Goal: Task Accomplishment & Management: Manage account settings

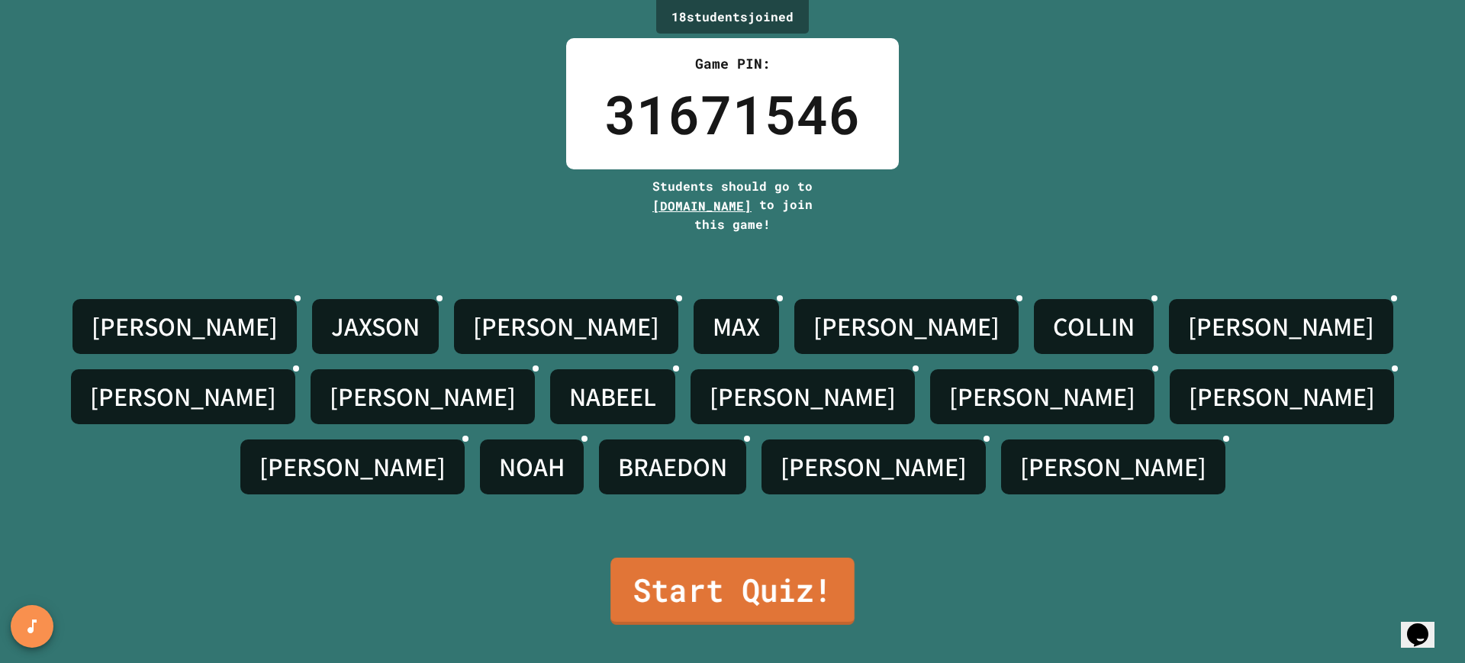
click at [736, 571] on link "Start Quiz!" at bounding box center [732, 591] width 244 height 67
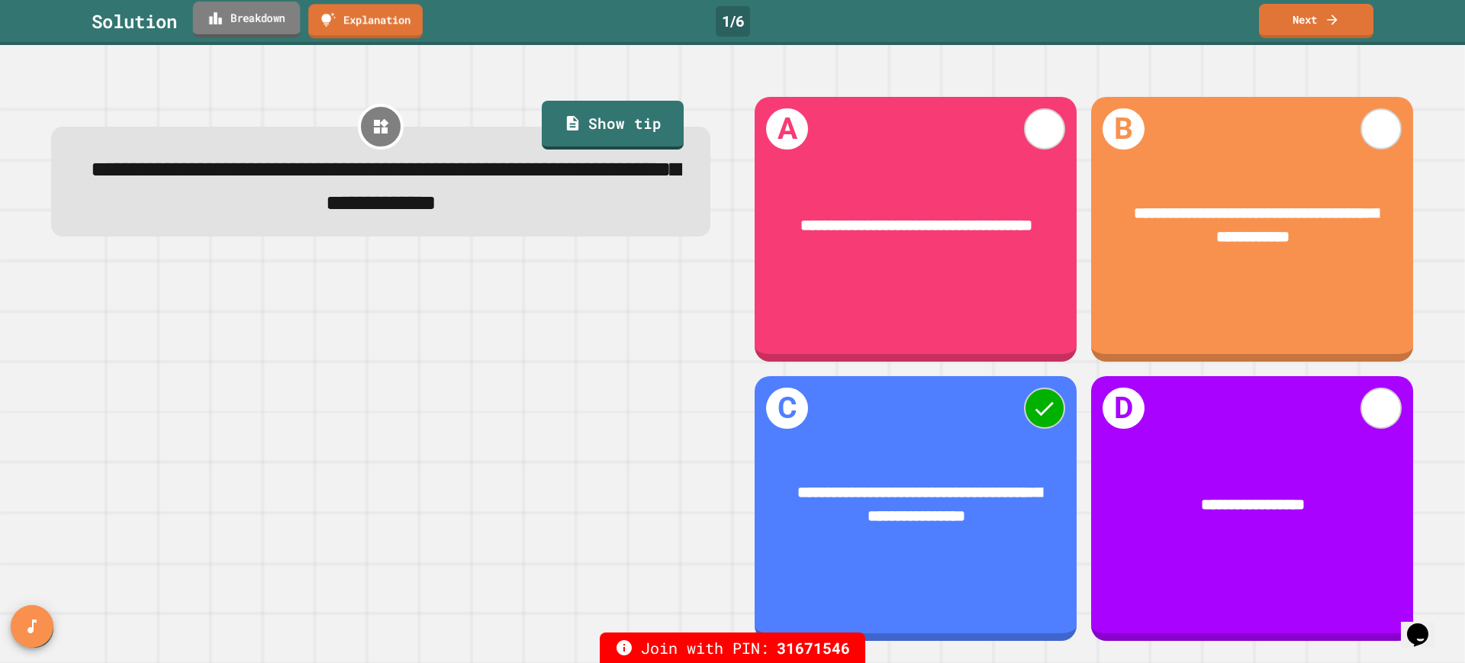
click at [268, 21] on link "Breakdown" at bounding box center [247, 20] width 108 height 36
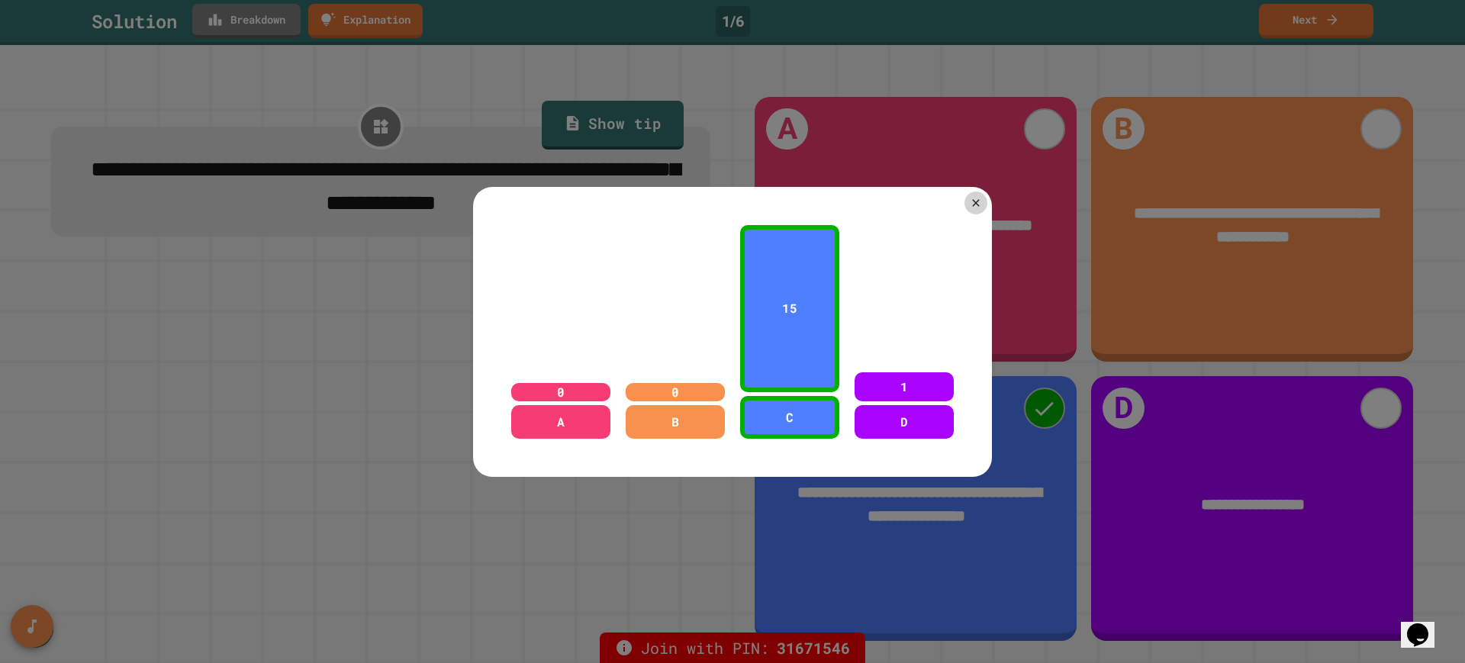
click at [337, 317] on div at bounding box center [732, 331] width 1465 height 663
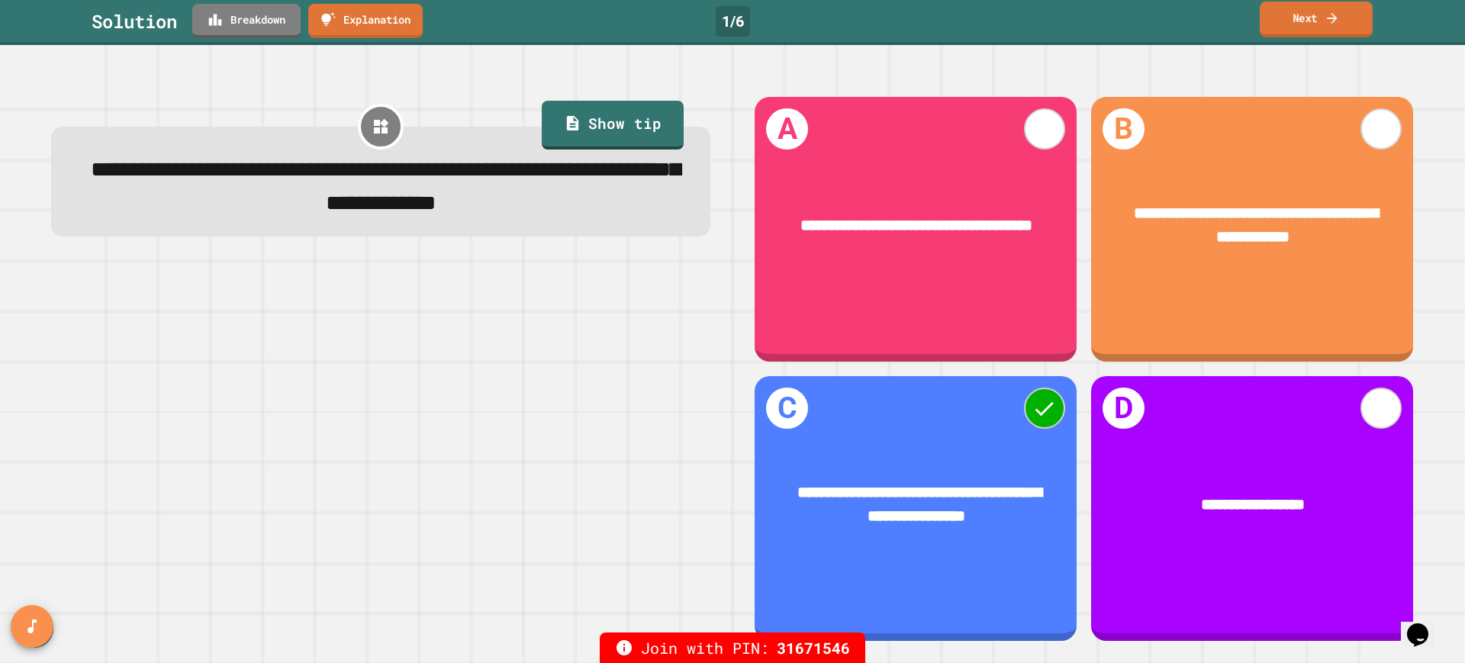
click at [1309, 19] on link "Next" at bounding box center [1316, 20] width 113 height 36
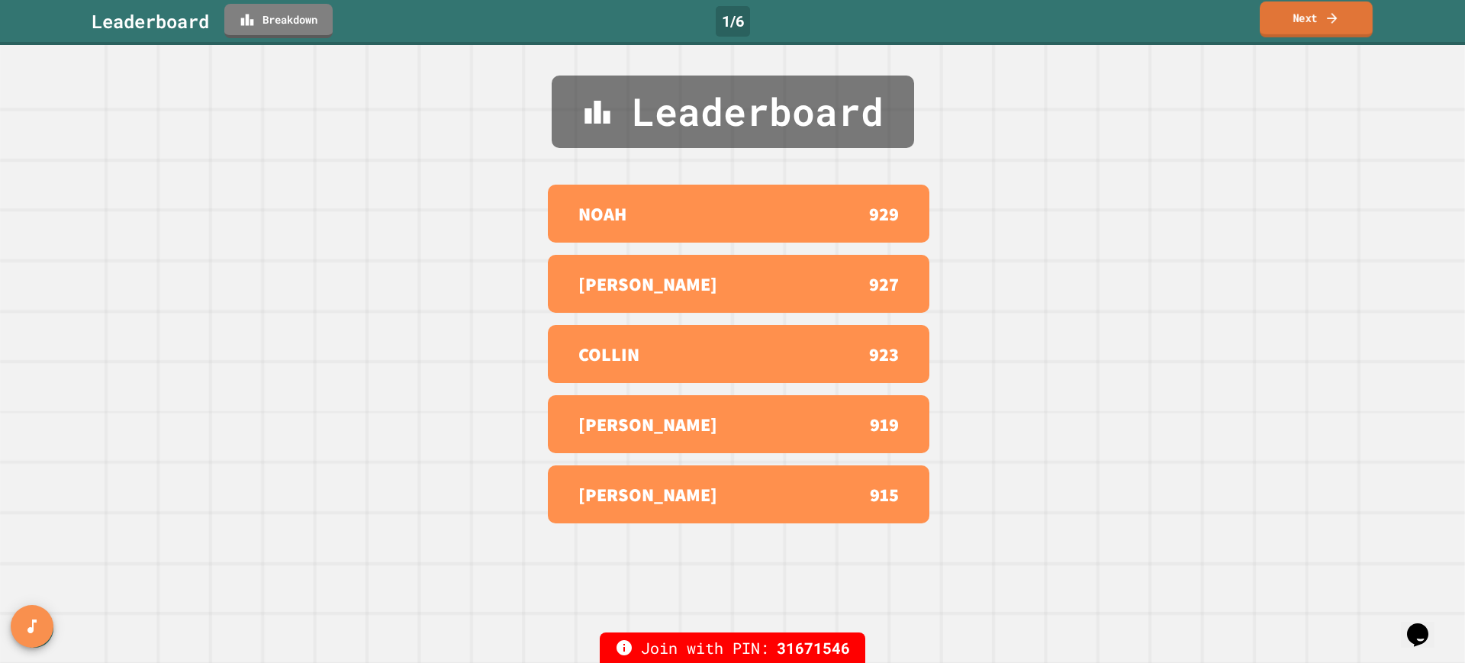
click at [1315, 15] on link "Next" at bounding box center [1316, 20] width 113 height 36
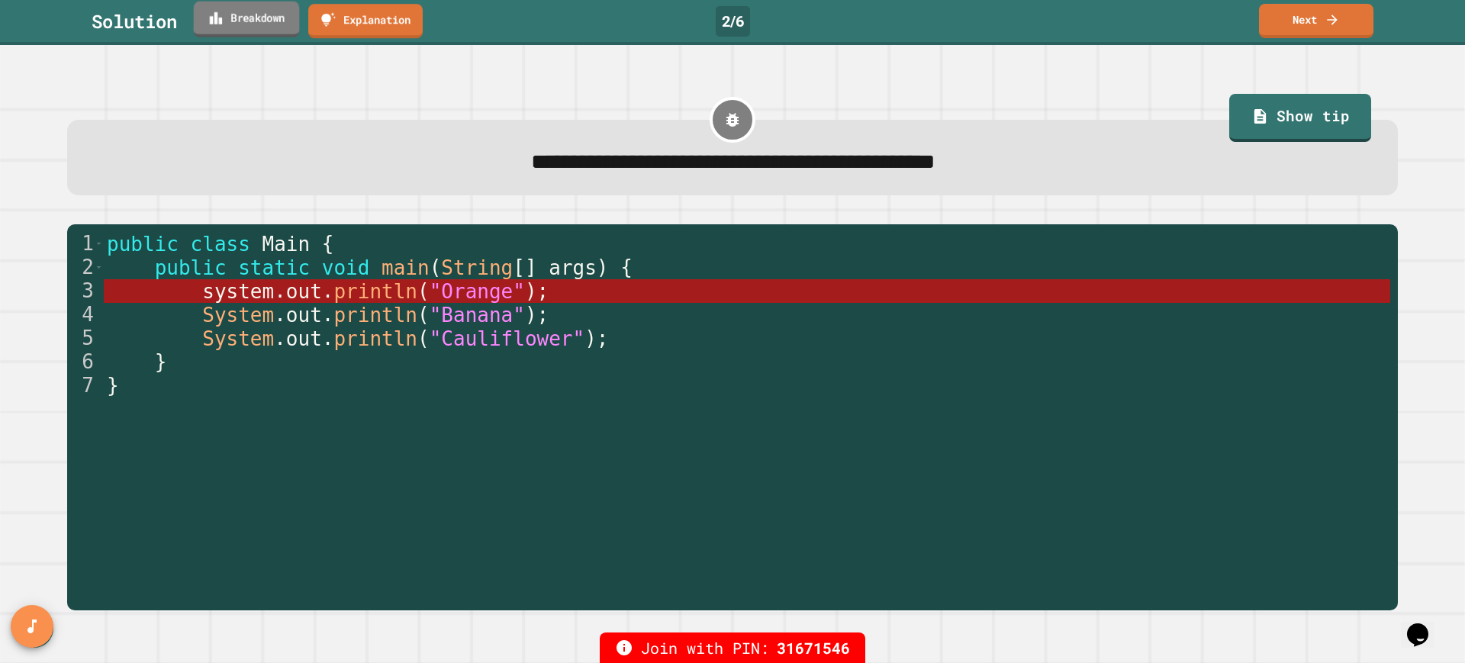
click at [237, 25] on link "Breakdown" at bounding box center [247, 20] width 106 height 36
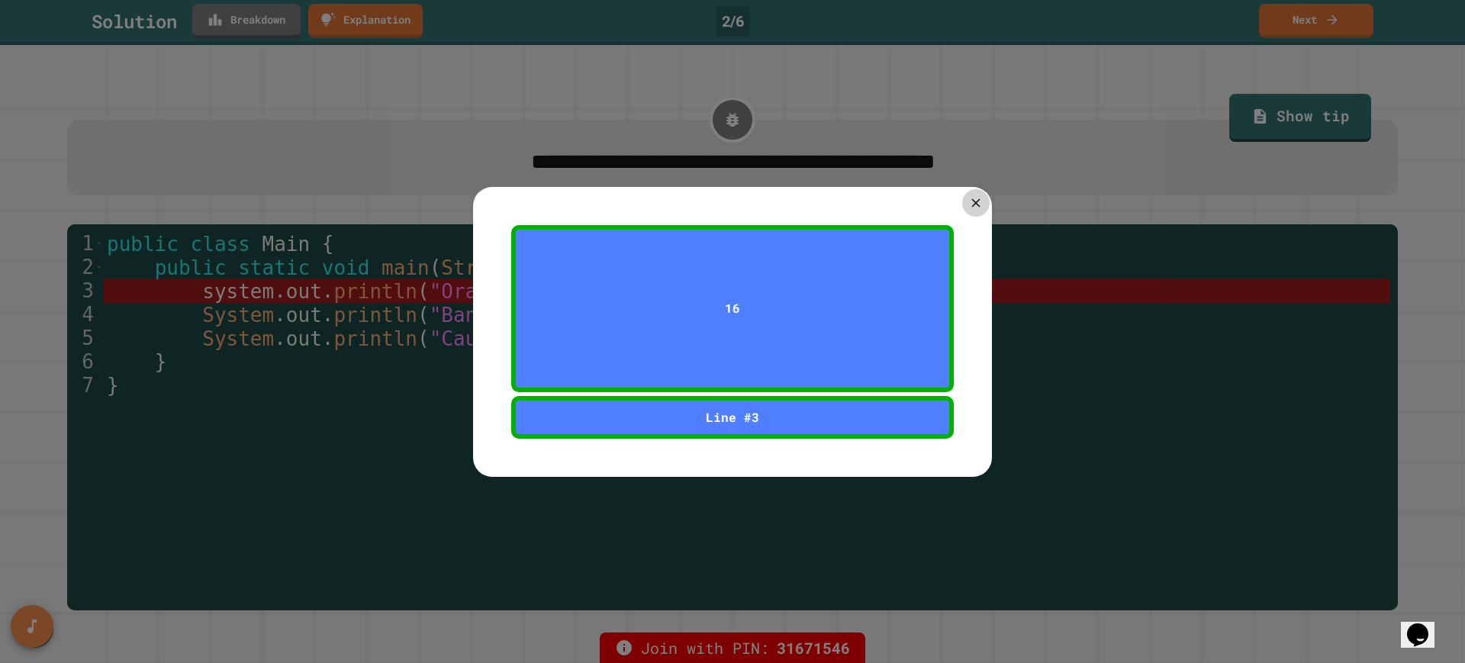
click at [964, 204] on div at bounding box center [975, 202] width 27 height 27
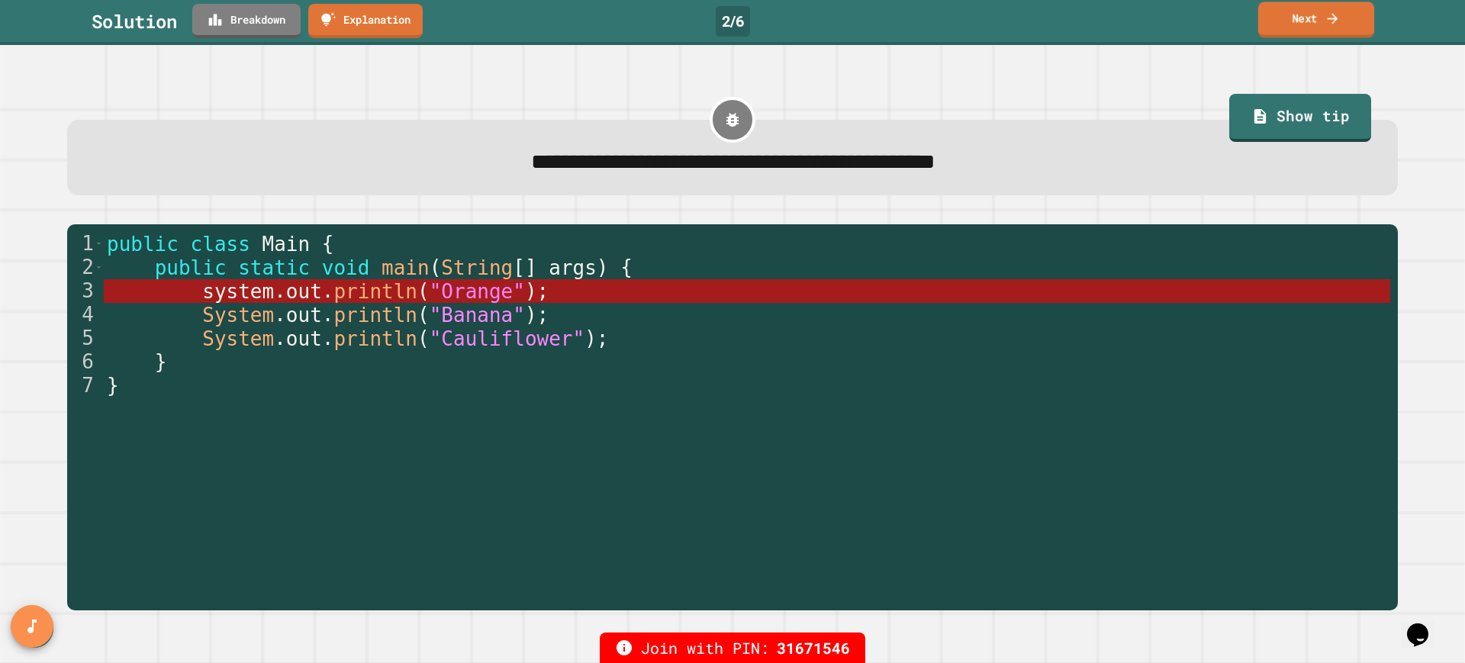
click at [1330, 33] on link "Next" at bounding box center [1316, 20] width 116 height 36
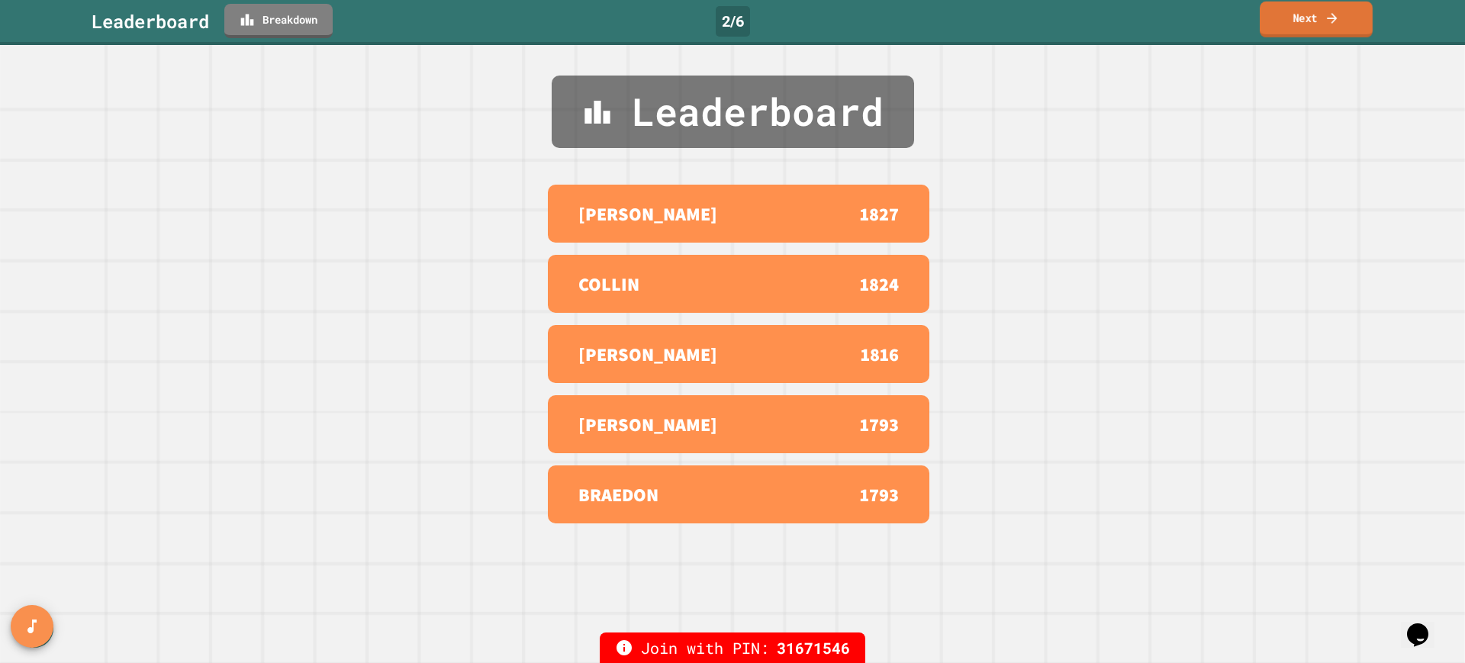
click at [1316, 20] on link "Next" at bounding box center [1316, 20] width 113 height 36
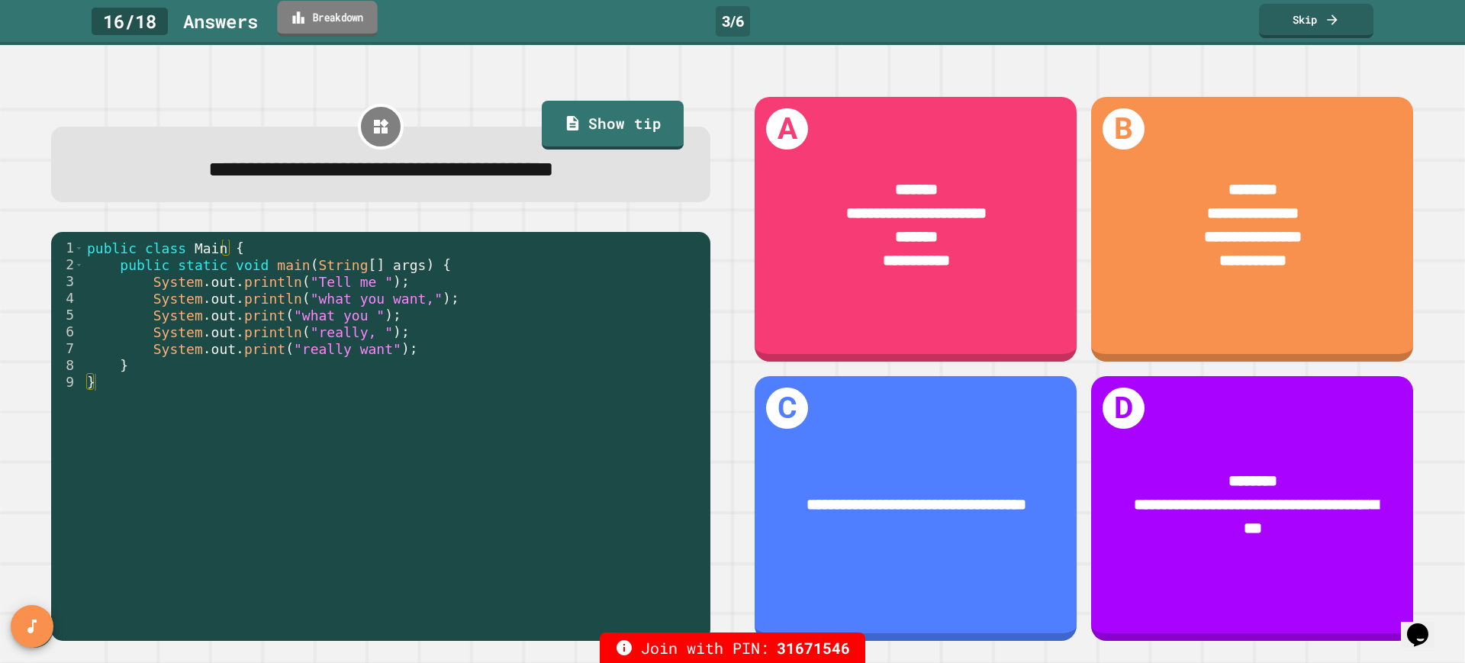
click at [325, 20] on link "Breakdown" at bounding box center [327, 19] width 100 height 36
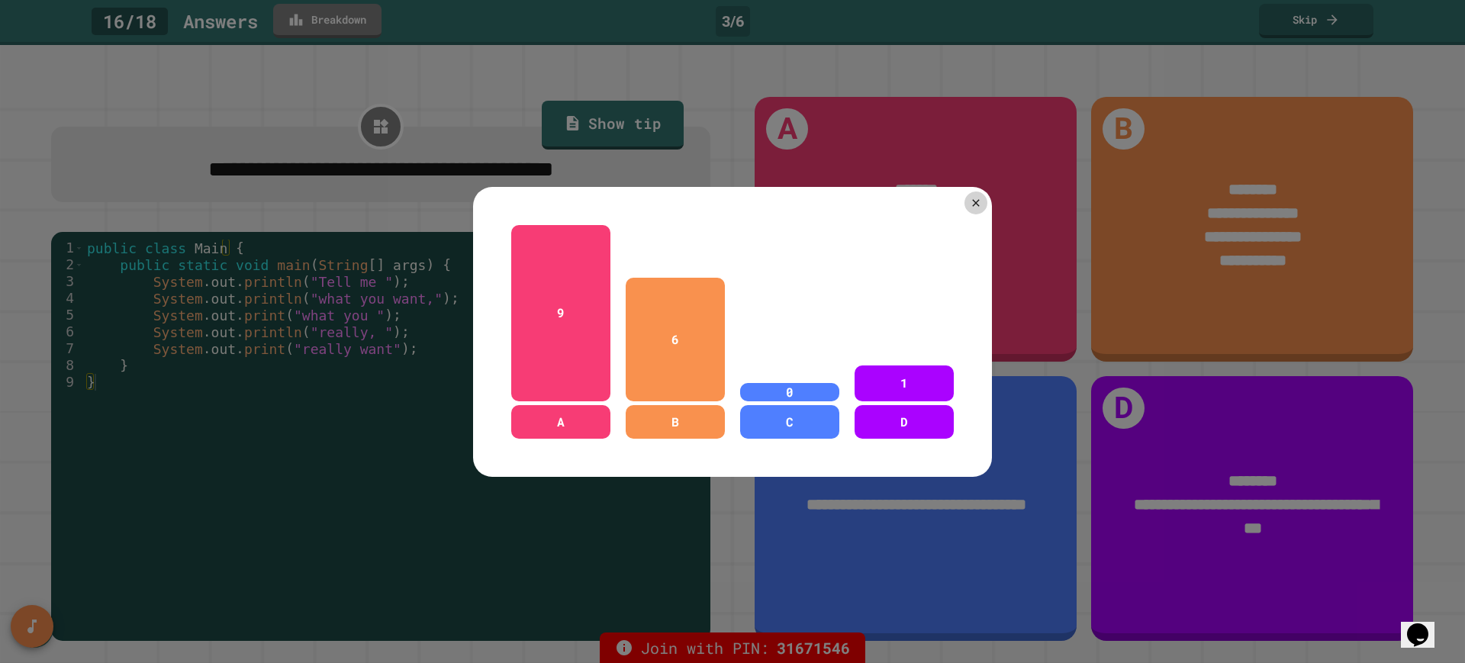
click at [301, 18] on div at bounding box center [732, 331] width 1465 height 663
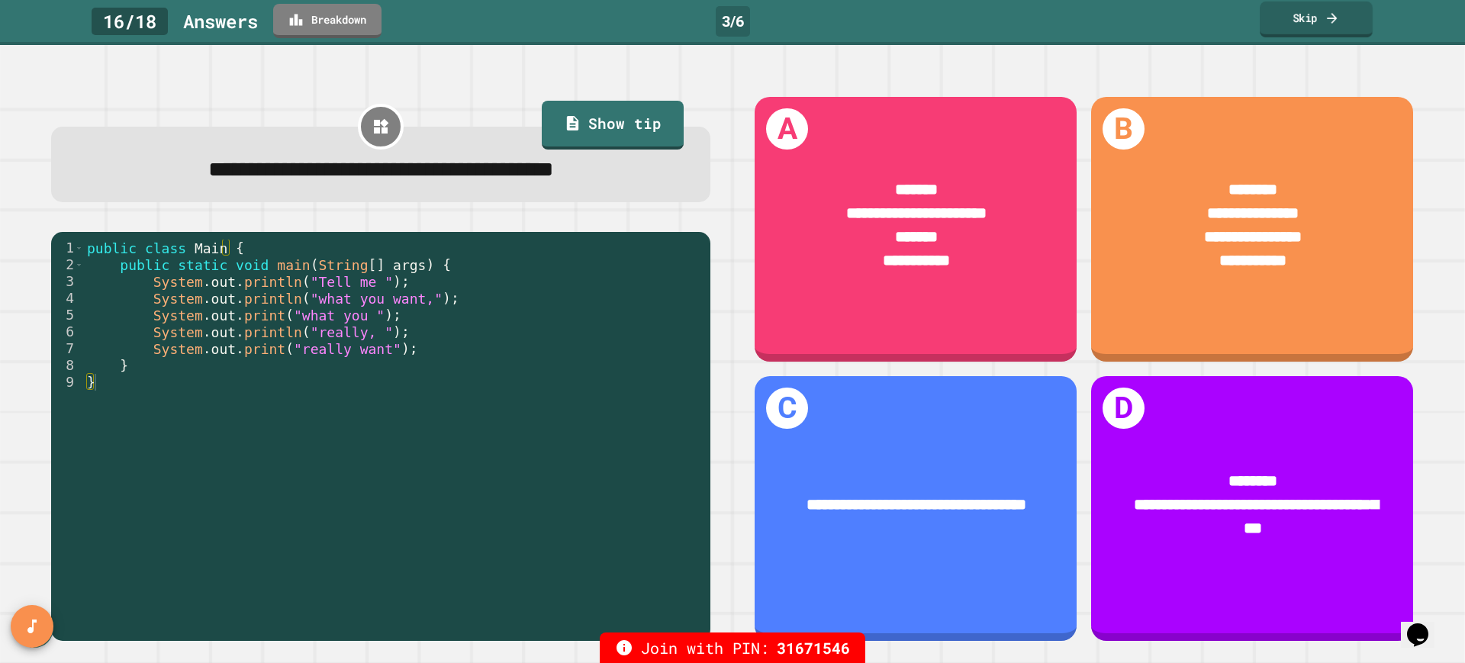
click at [1295, 27] on link "Skip" at bounding box center [1316, 20] width 113 height 36
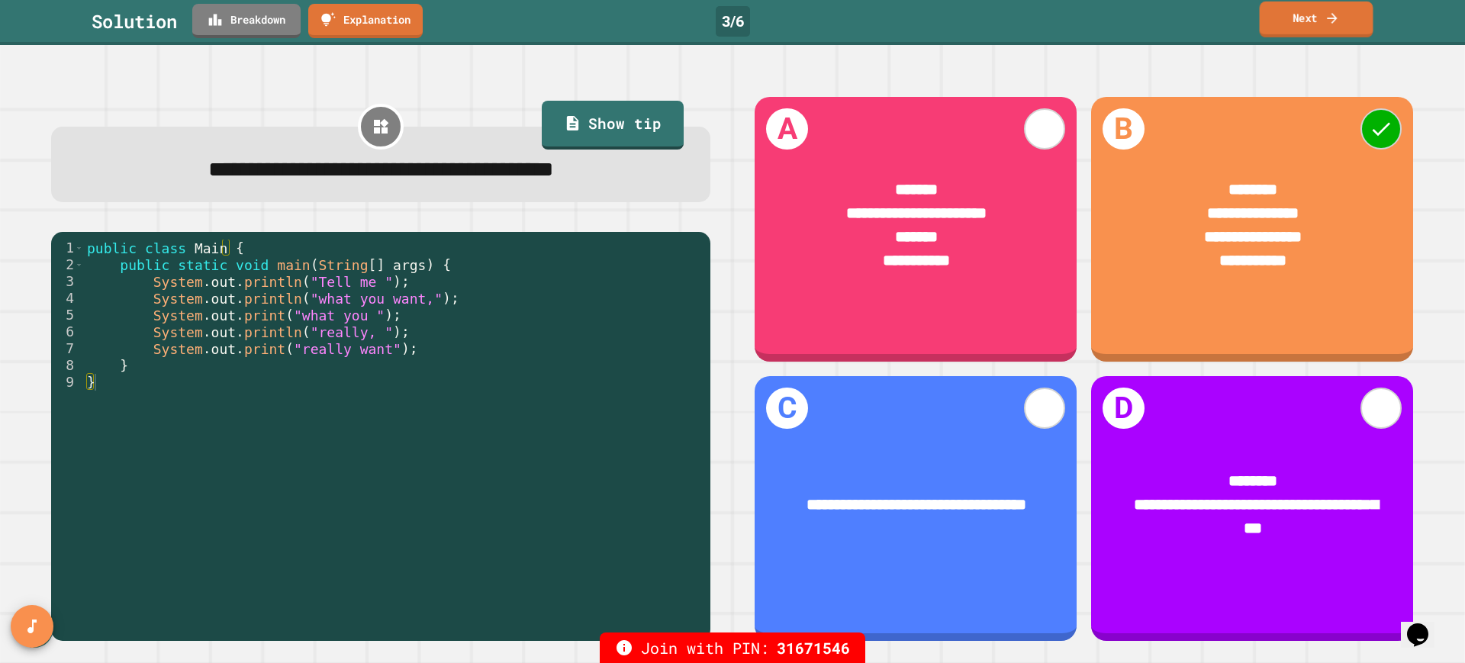
click at [1325, 25] on icon at bounding box center [1332, 18] width 15 height 16
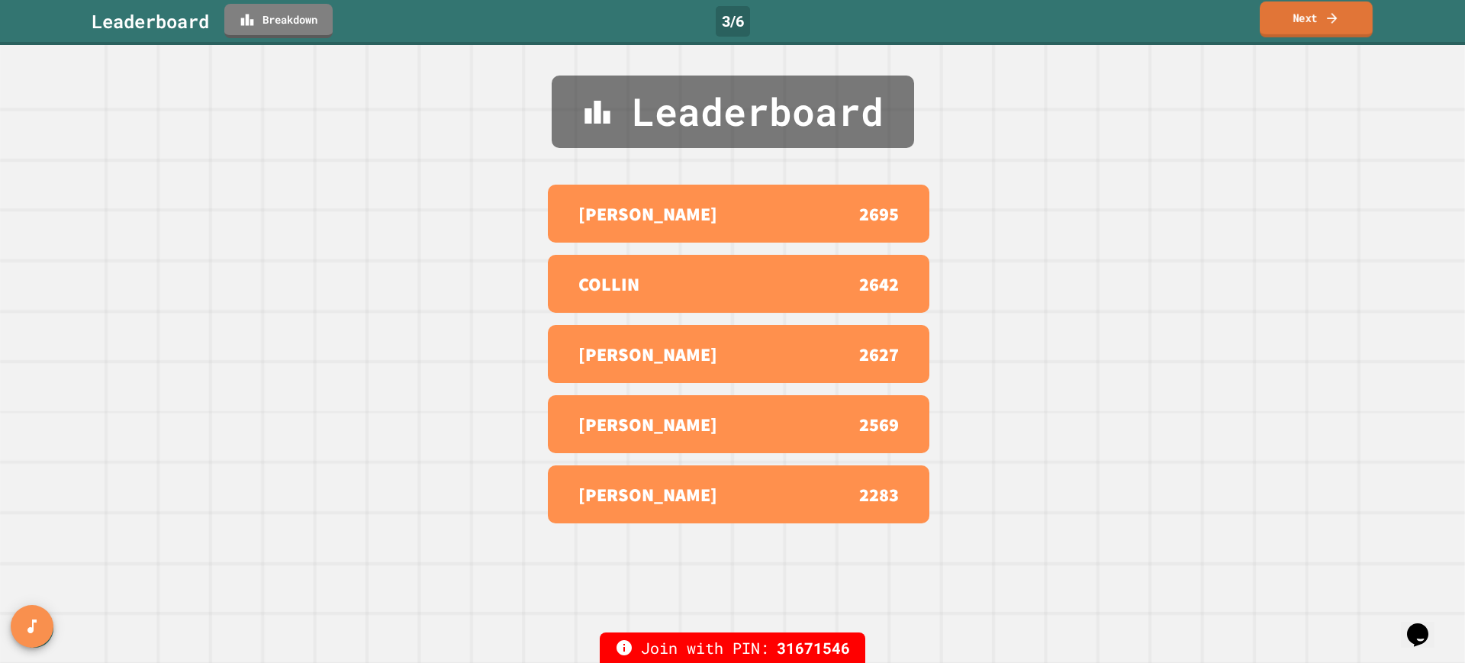
click at [1316, 24] on link "Next" at bounding box center [1316, 20] width 113 height 36
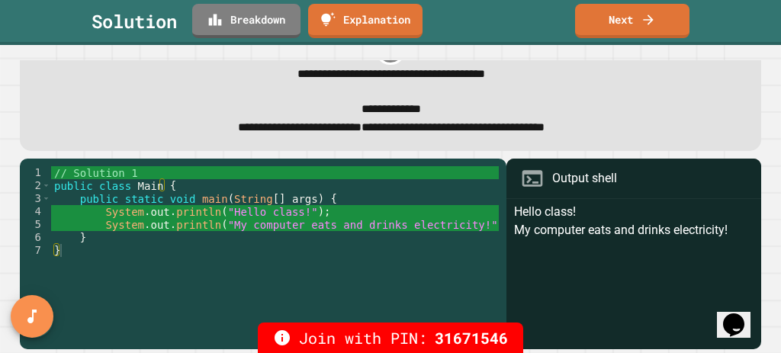
scroll to position [53, 0]
click at [629, 17] on link "Next" at bounding box center [632, 20] width 113 height 36
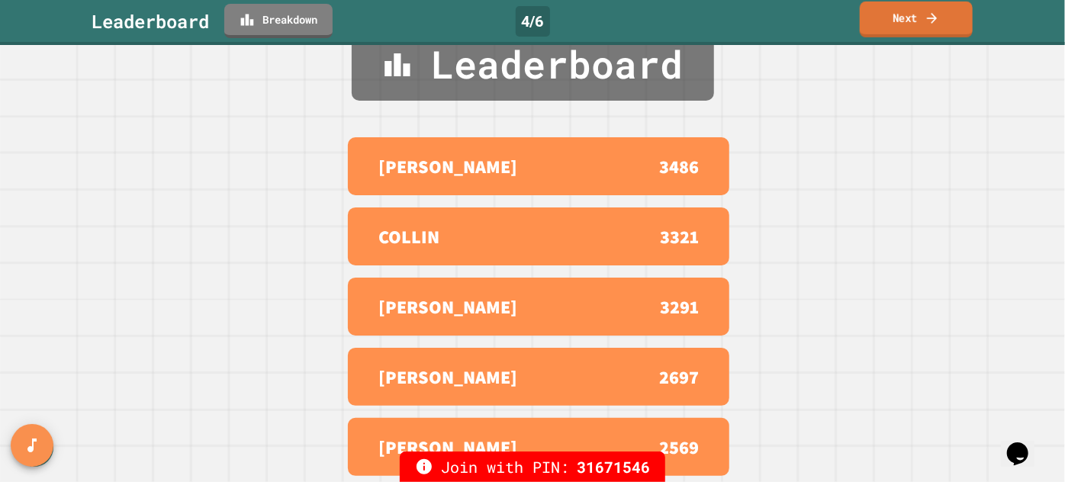
scroll to position [56, 0]
click at [890, 18] on link "Next" at bounding box center [916, 20] width 113 height 36
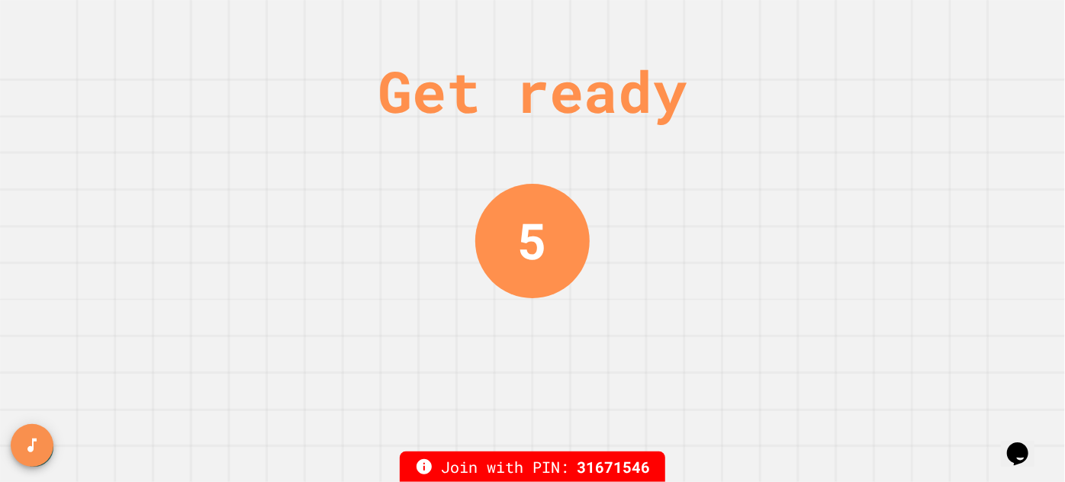
scroll to position [0, 0]
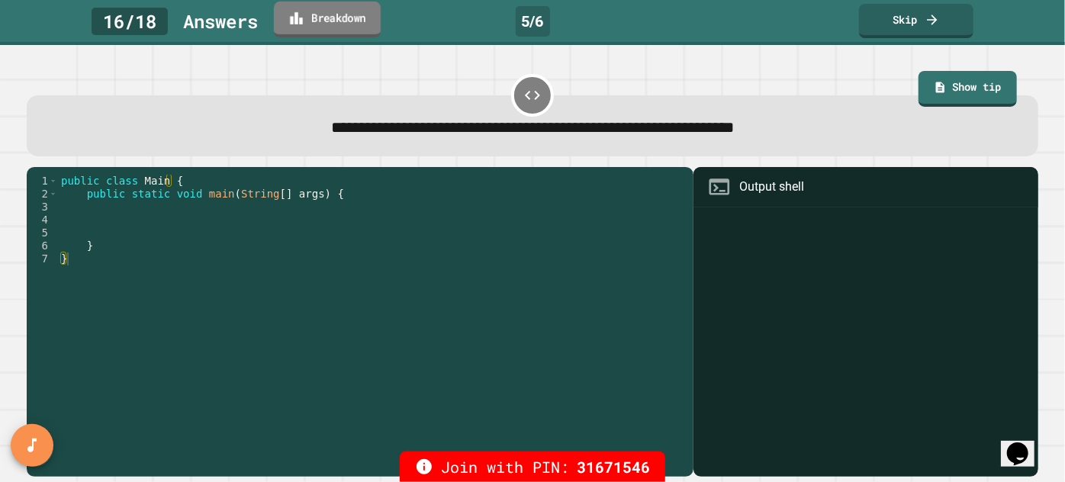
click at [336, 16] on link "Breakdown" at bounding box center [327, 20] width 107 height 36
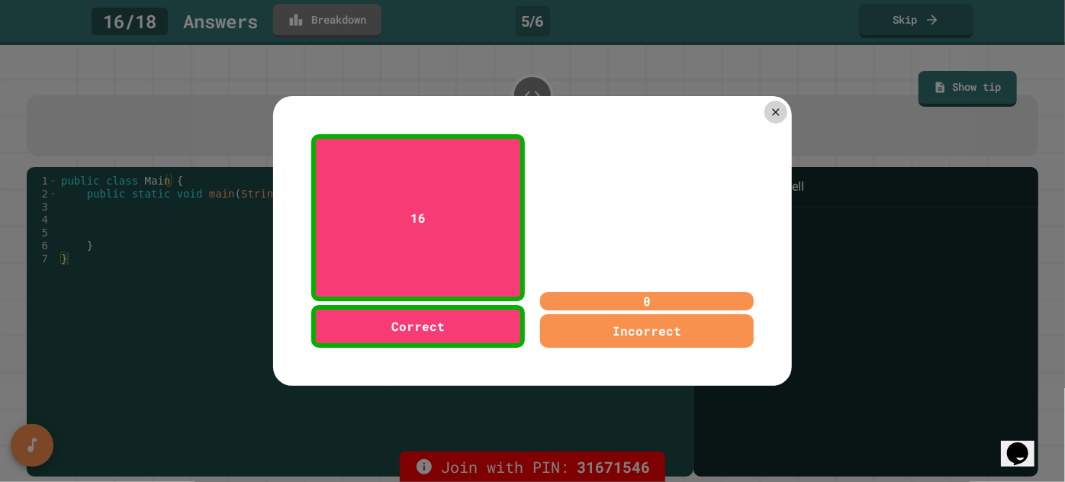
click at [291, 72] on div at bounding box center [532, 241] width 1065 height 482
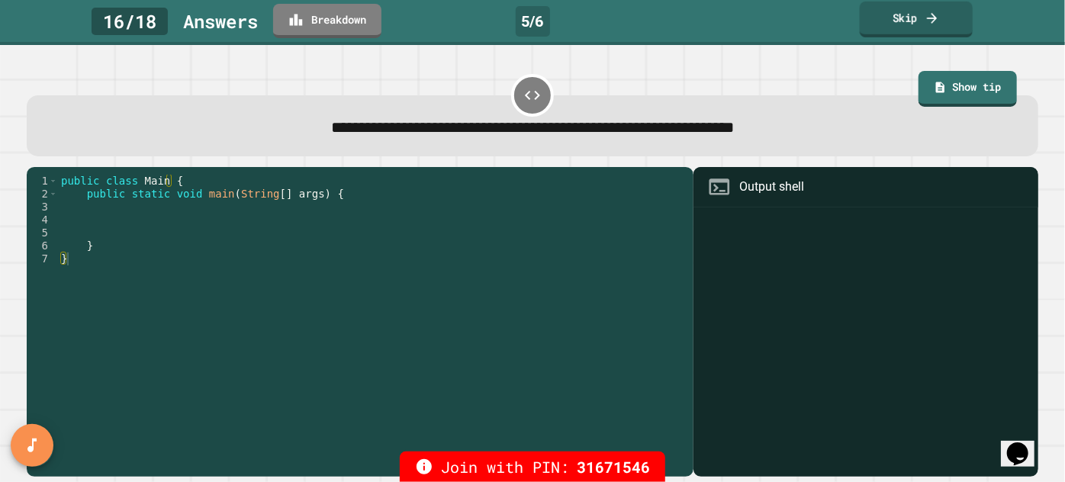
click at [923, 17] on link "Skip" at bounding box center [916, 20] width 113 height 36
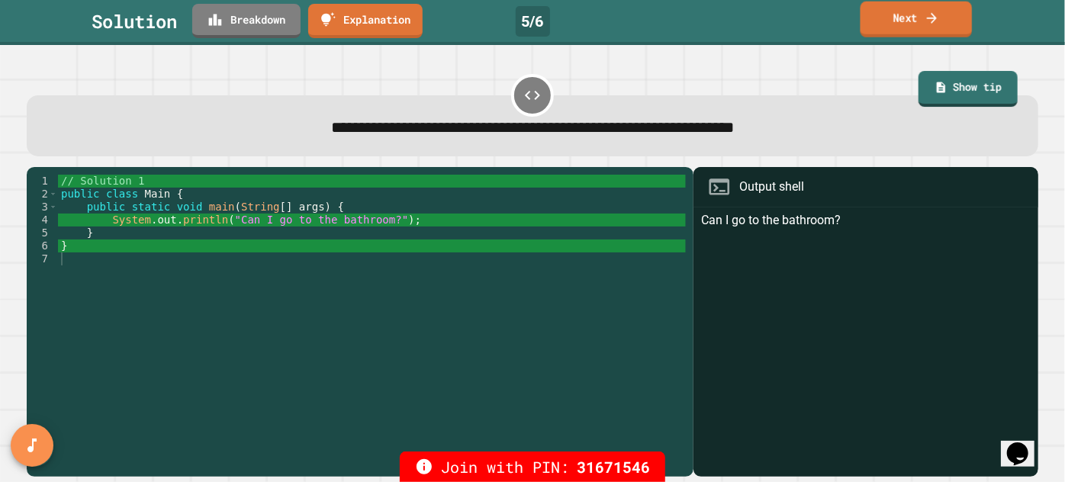
click at [933, 14] on icon at bounding box center [932, 17] width 10 height 11
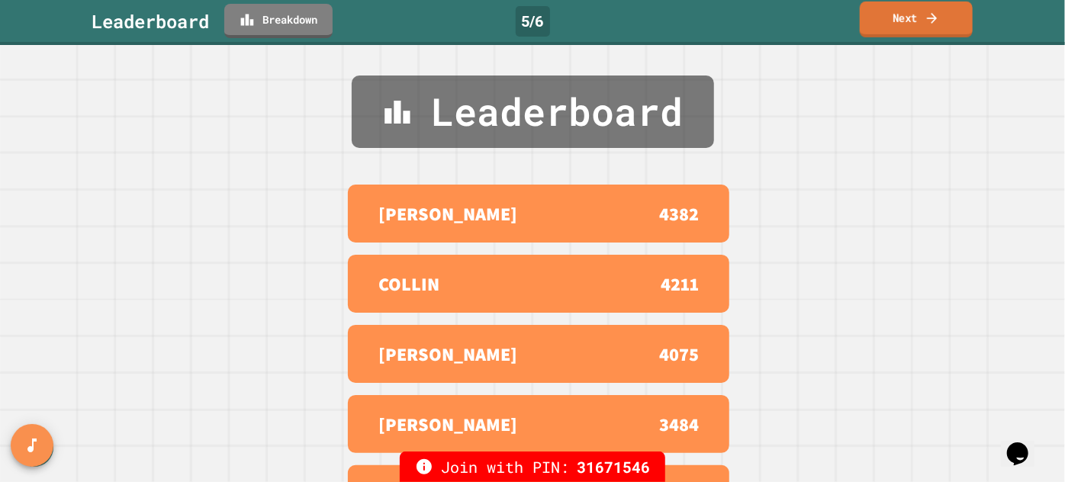
click at [915, 10] on link "Next" at bounding box center [916, 20] width 113 height 36
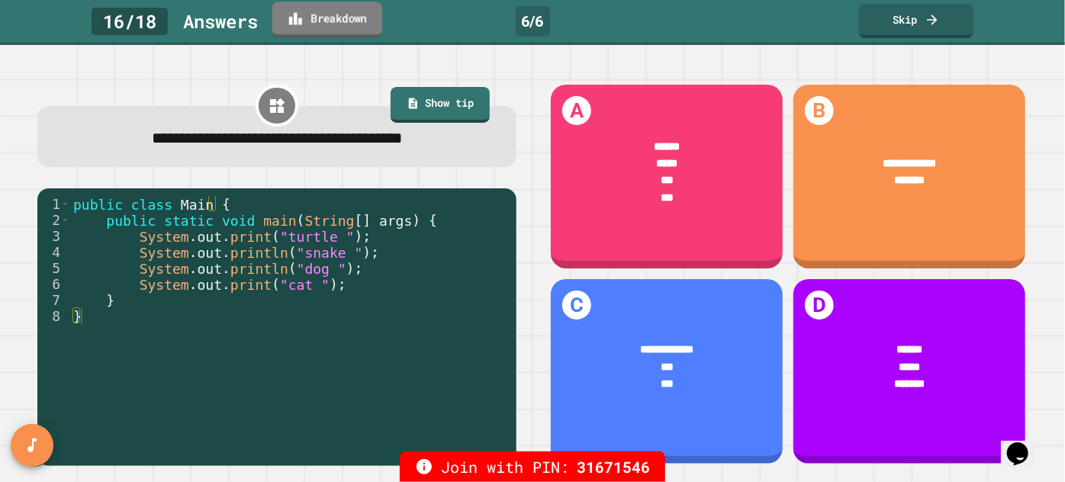
click at [337, 27] on link "Breakdown" at bounding box center [327, 20] width 110 height 36
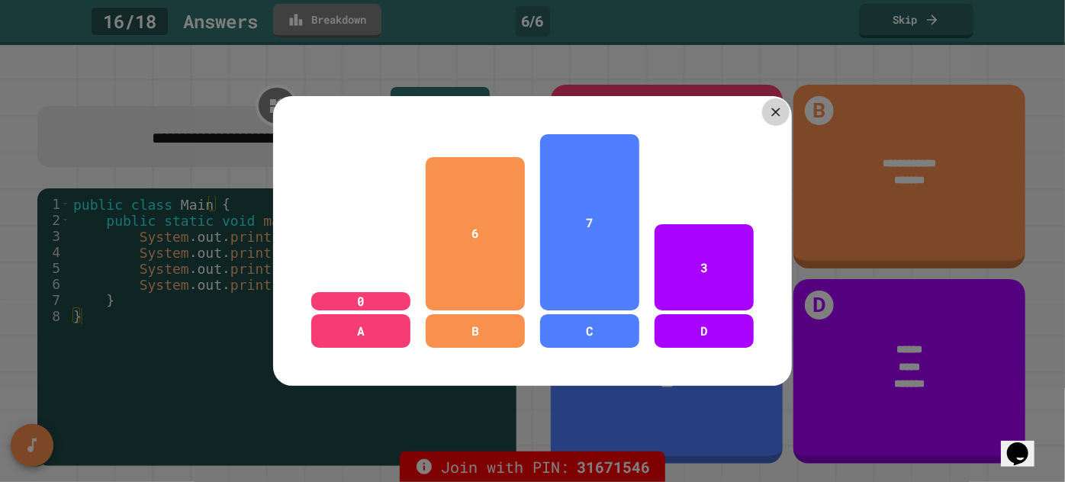
click at [774, 111] on icon at bounding box center [775, 112] width 14 height 14
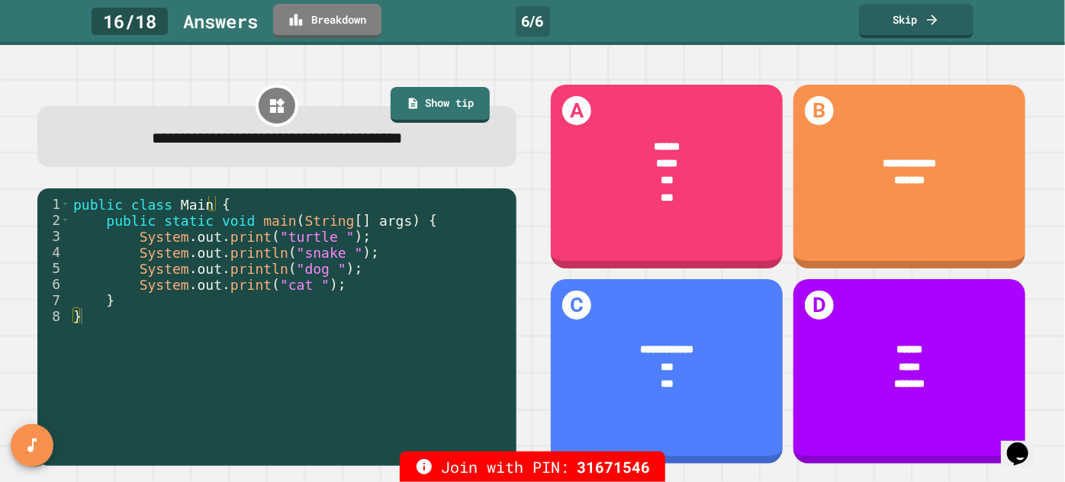
click at [607, 320] on div "**********" at bounding box center [667, 367] width 232 height 95
click at [903, 29] on link "Skip" at bounding box center [916, 20] width 113 height 36
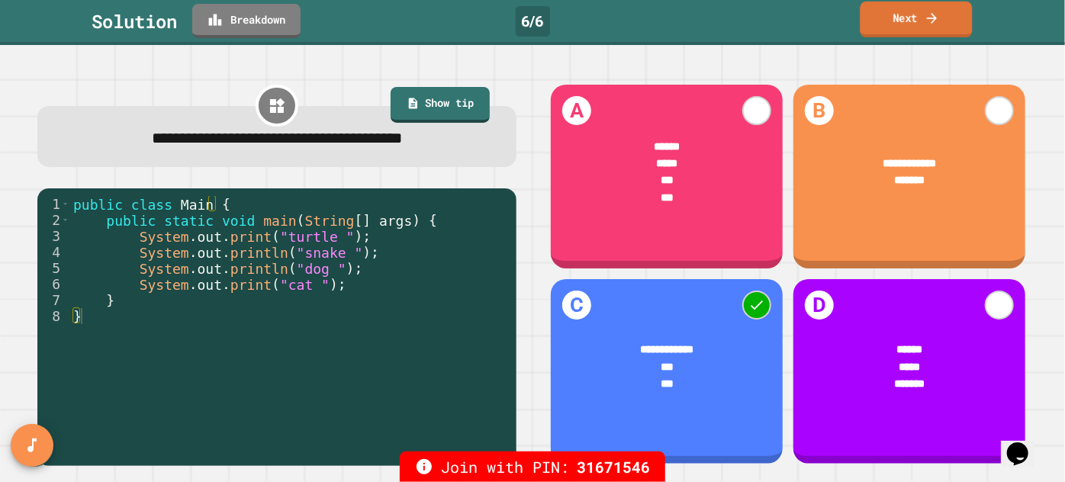
click at [883, 31] on link "Next" at bounding box center [916, 20] width 112 height 36
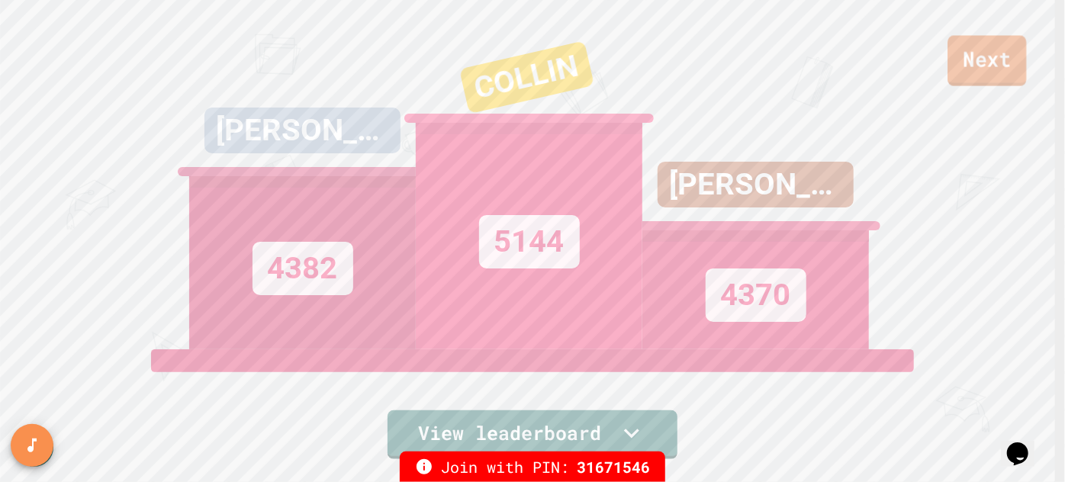
click at [1000, 69] on link "Next" at bounding box center [987, 61] width 79 height 50
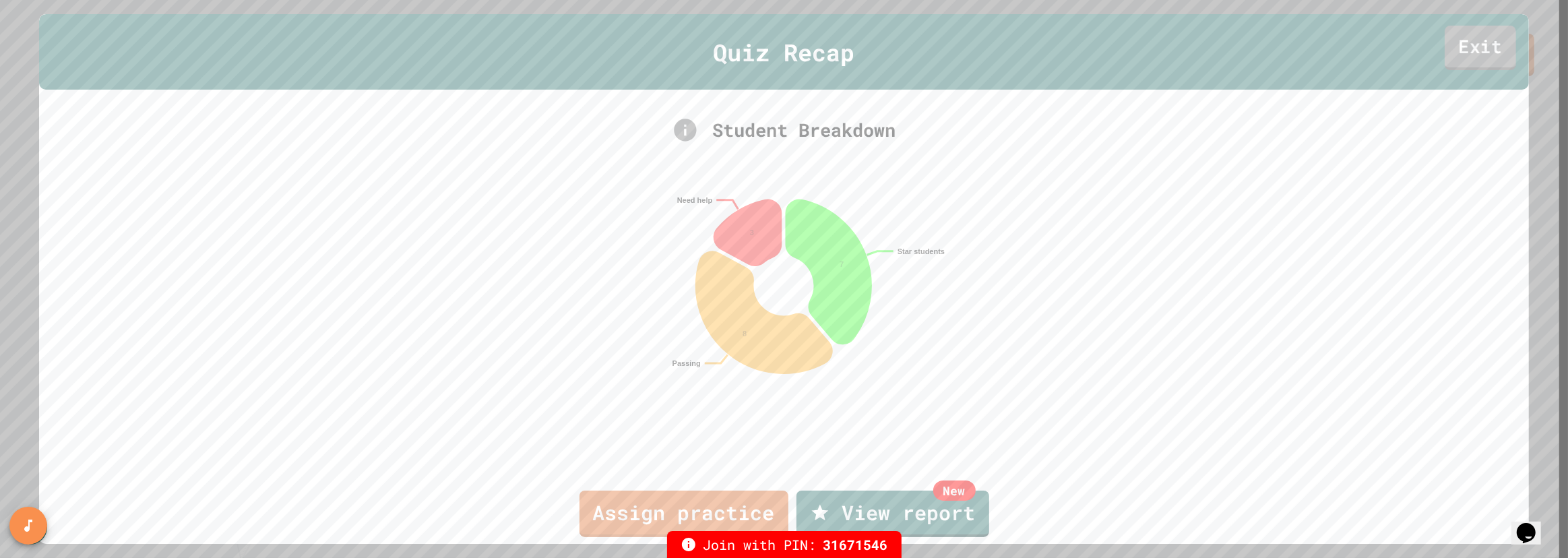
click at [1293, 39] on link "Exit" at bounding box center [1481, 48] width 72 height 44
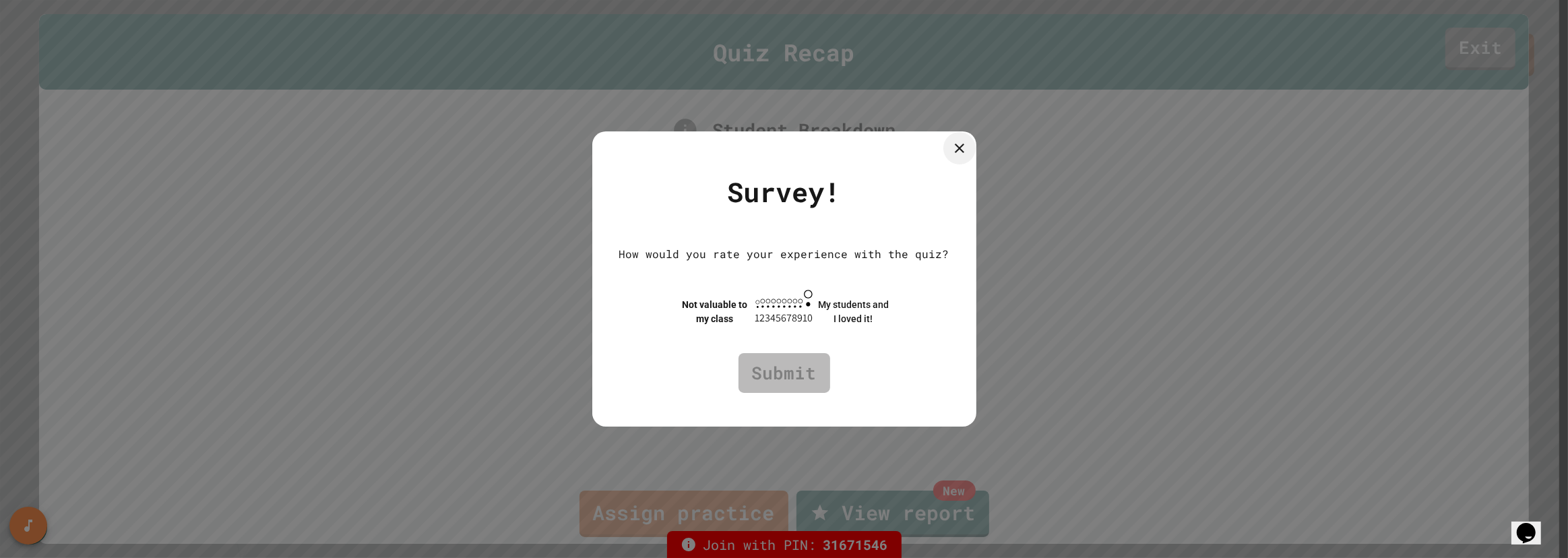
click at [968, 147] on icon at bounding box center [959, 148] width 16 height 16
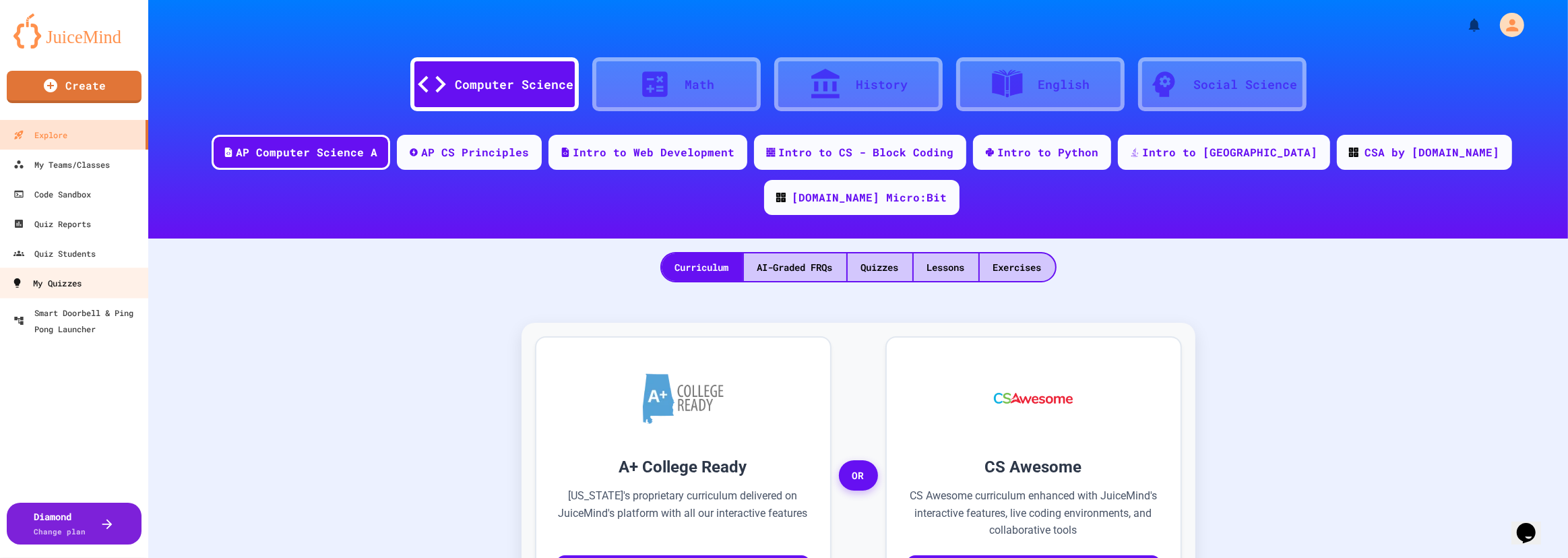
click at [74, 284] on div "My Quizzes" at bounding box center [46, 283] width 70 height 17
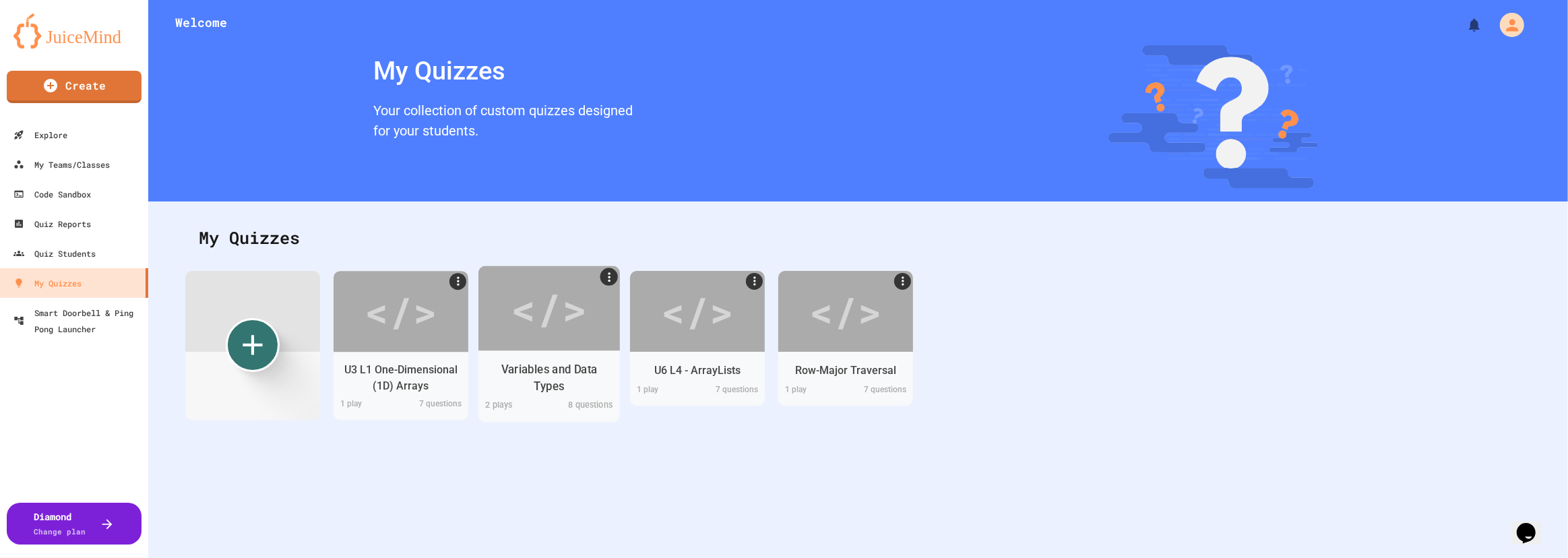
click at [562, 327] on div "</>" at bounding box center [549, 308] width 76 height 64
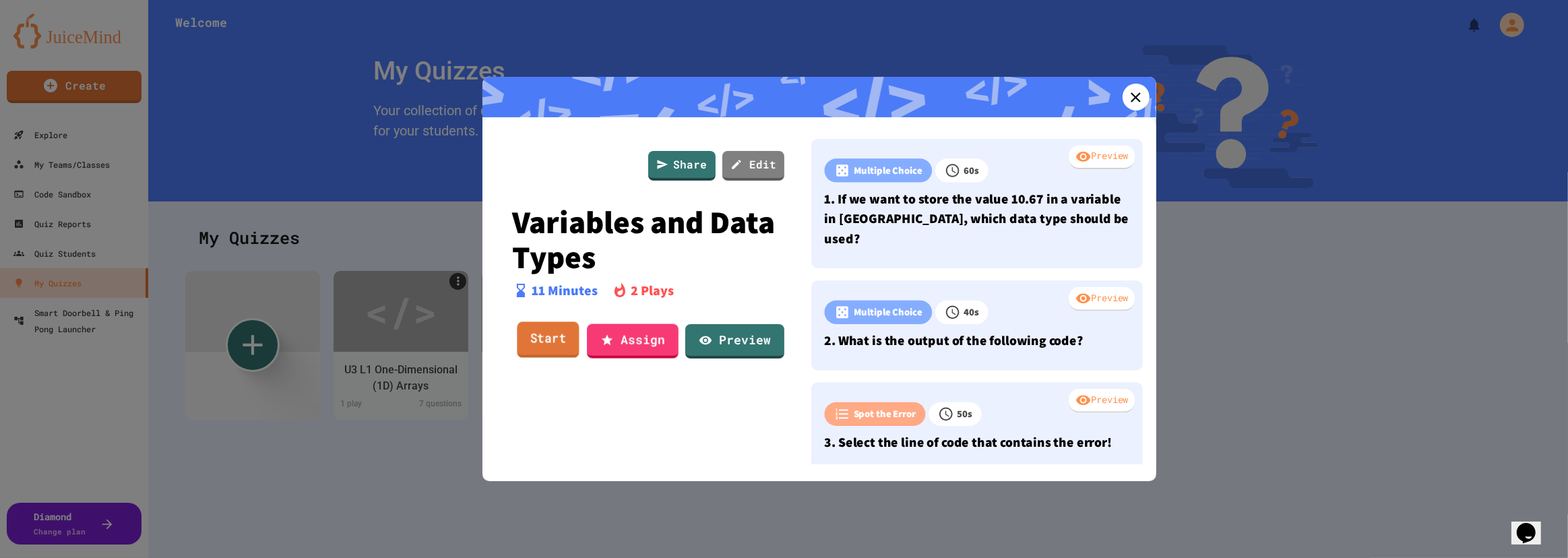
click at [546, 336] on link "Start" at bounding box center [548, 340] width 62 height 36
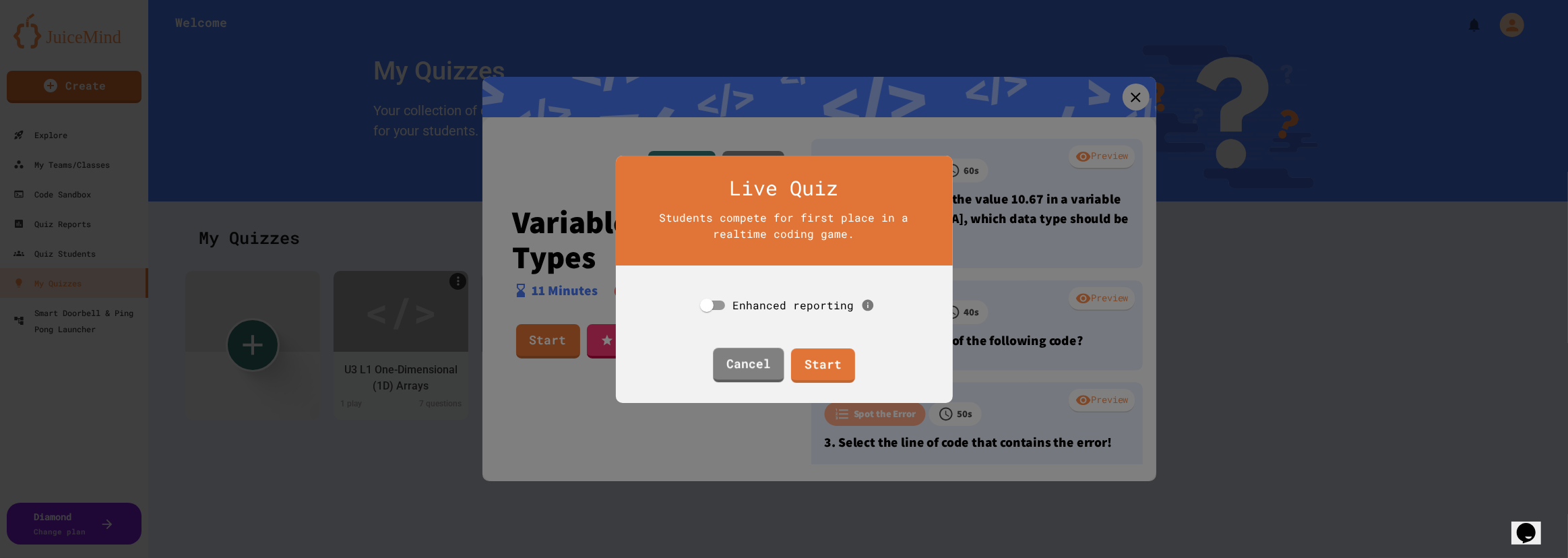
click at [741, 300] on span "Enhanced reporting" at bounding box center [793, 305] width 121 height 14
click at [811, 357] on link "Start" at bounding box center [822, 364] width 64 height 36
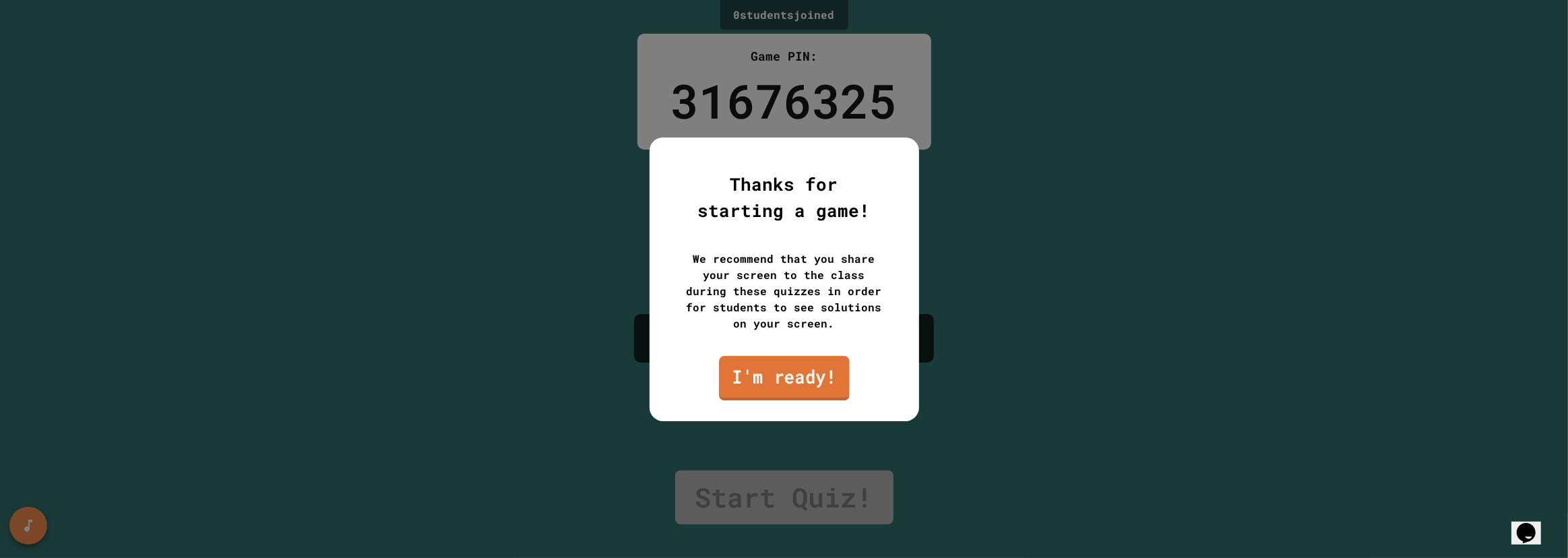
click at [785, 377] on link "I'm ready!" at bounding box center [784, 378] width 131 height 44
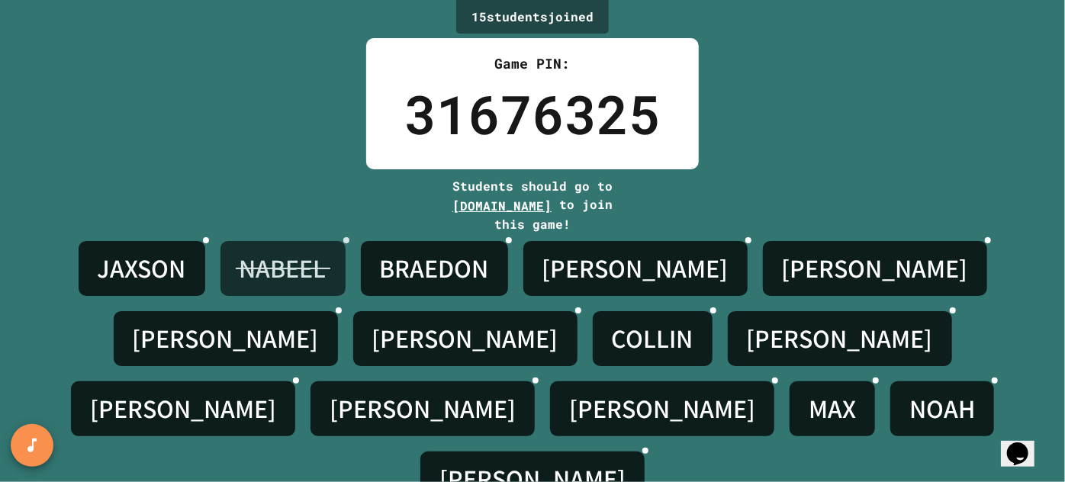
click at [346, 240] on icon at bounding box center [346, 240] width 0 height 0
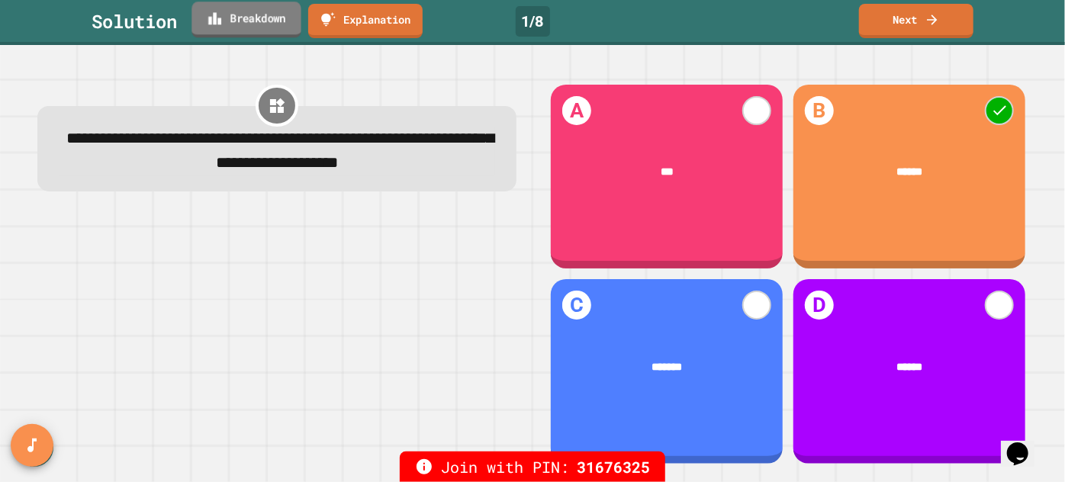
click at [268, 30] on link "Breakdown" at bounding box center [246, 20] width 109 height 36
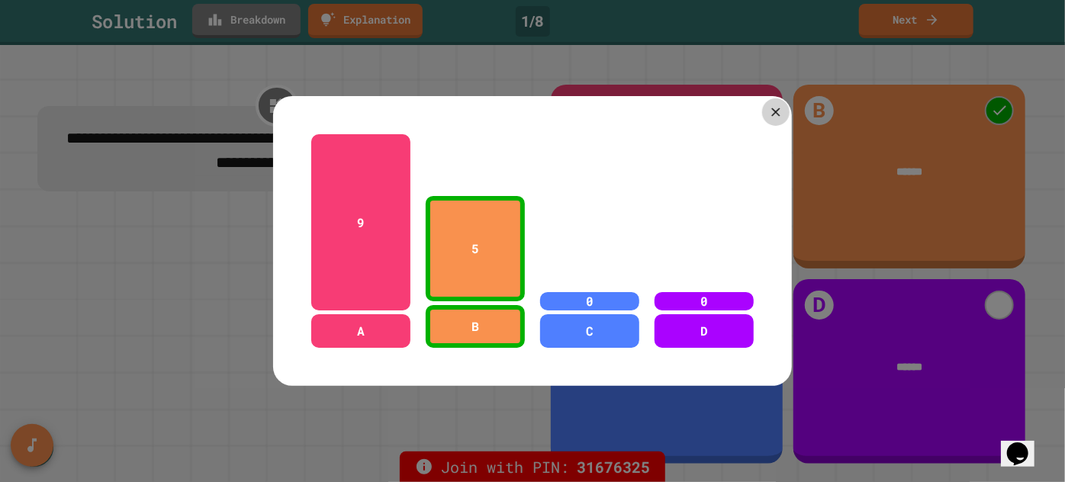
click at [774, 107] on icon at bounding box center [775, 112] width 14 height 14
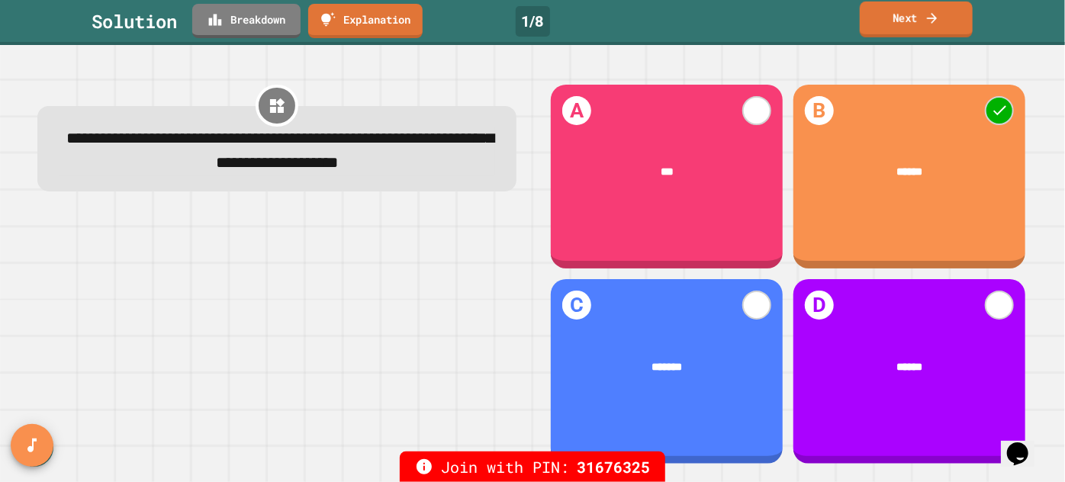
click at [909, 19] on link "Next" at bounding box center [916, 20] width 113 height 36
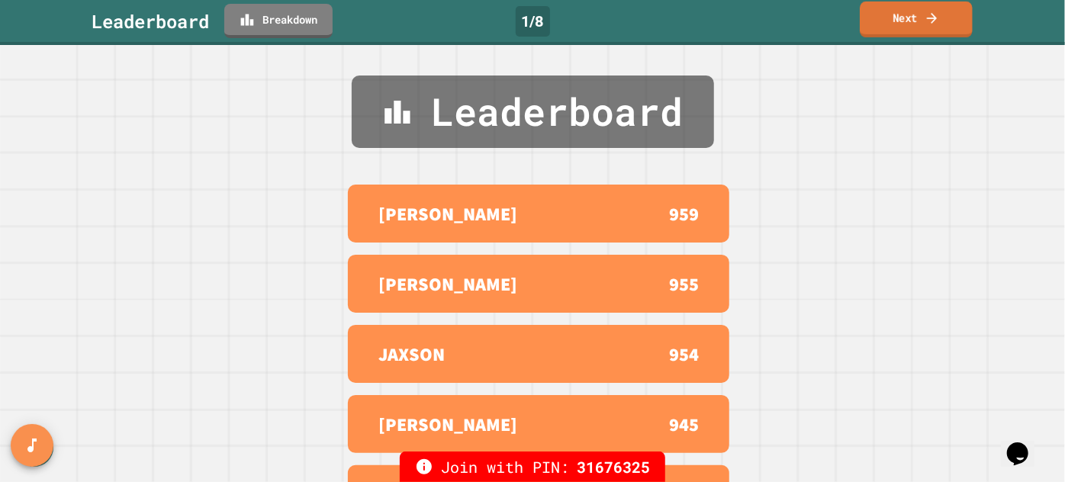
click at [926, 14] on icon at bounding box center [932, 18] width 15 height 16
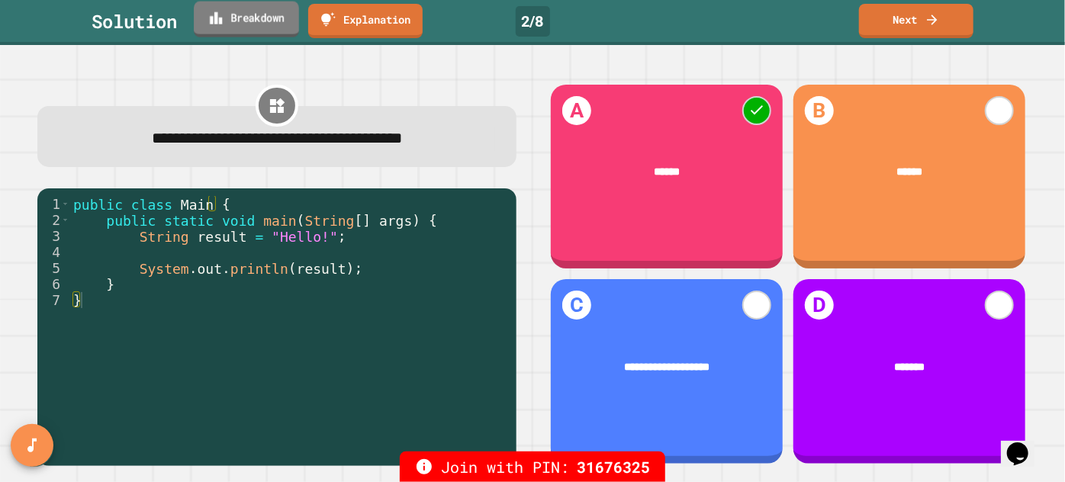
click at [251, 11] on link "Breakdown" at bounding box center [246, 20] width 105 height 36
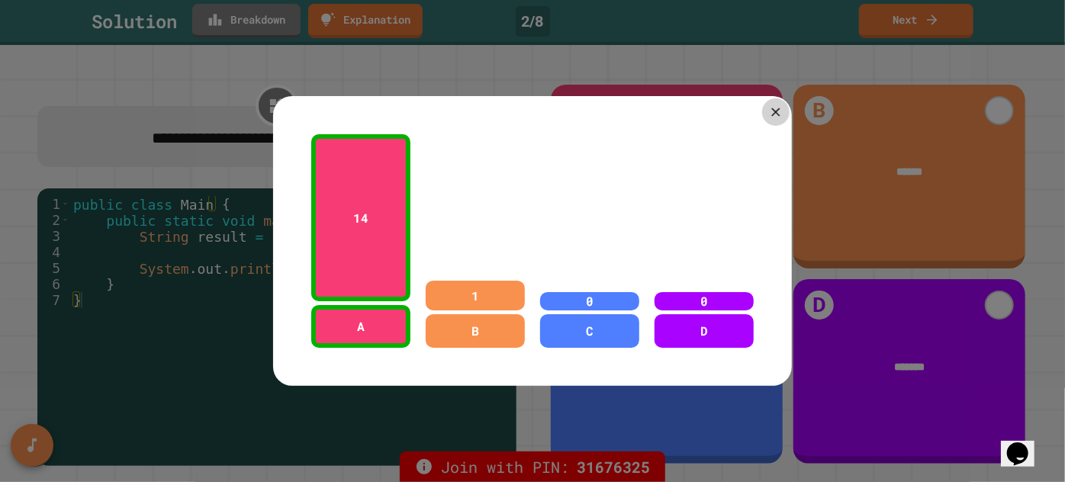
click at [775, 106] on icon at bounding box center [775, 112] width 14 height 14
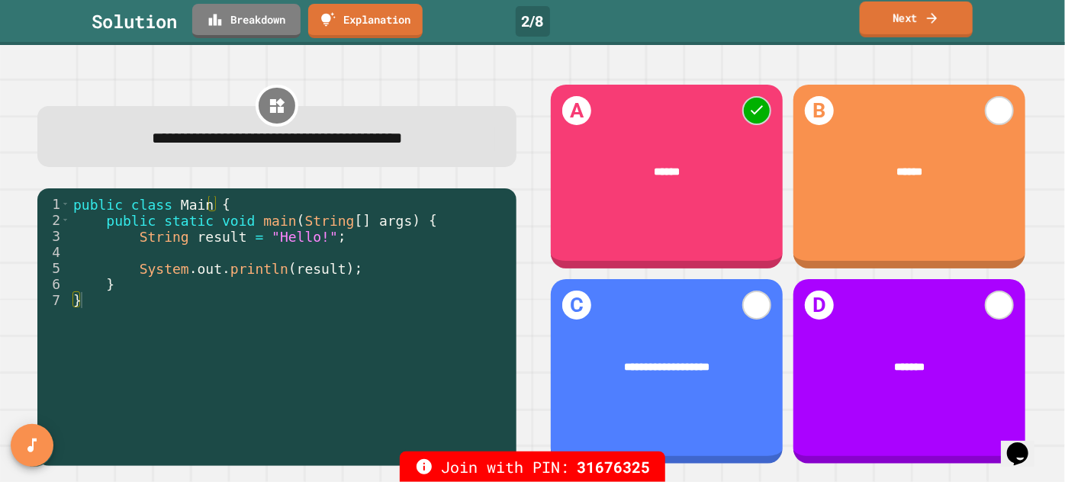
click at [901, 22] on link "Next" at bounding box center [916, 20] width 113 height 36
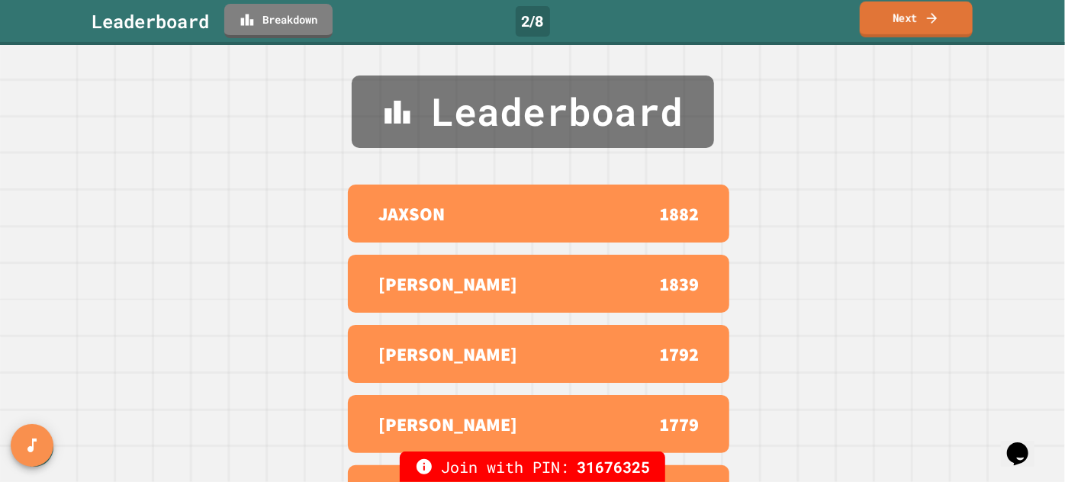
click at [897, 17] on link "Next" at bounding box center [916, 20] width 113 height 36
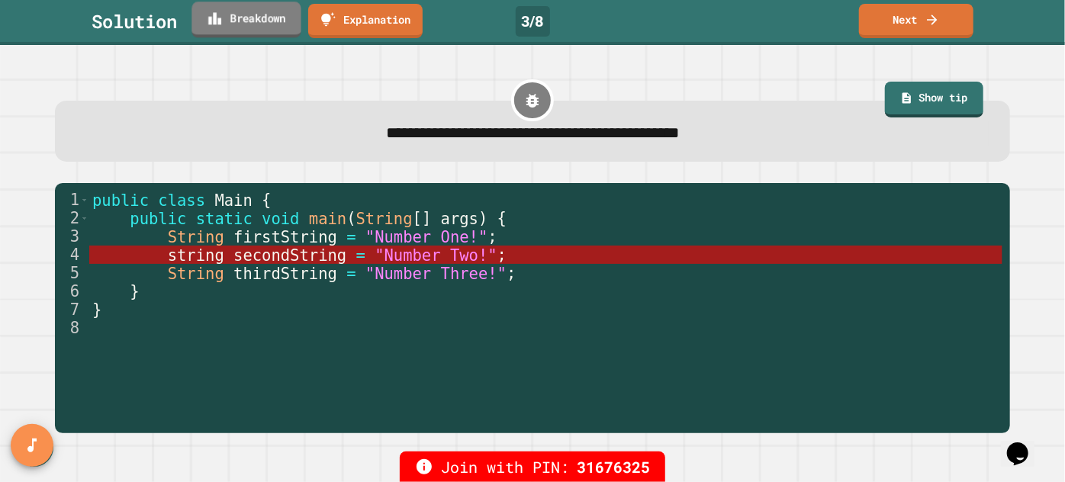
click at [243, 26] on link "Breakdown" at bounding box center [246, 20] width 109 height 36
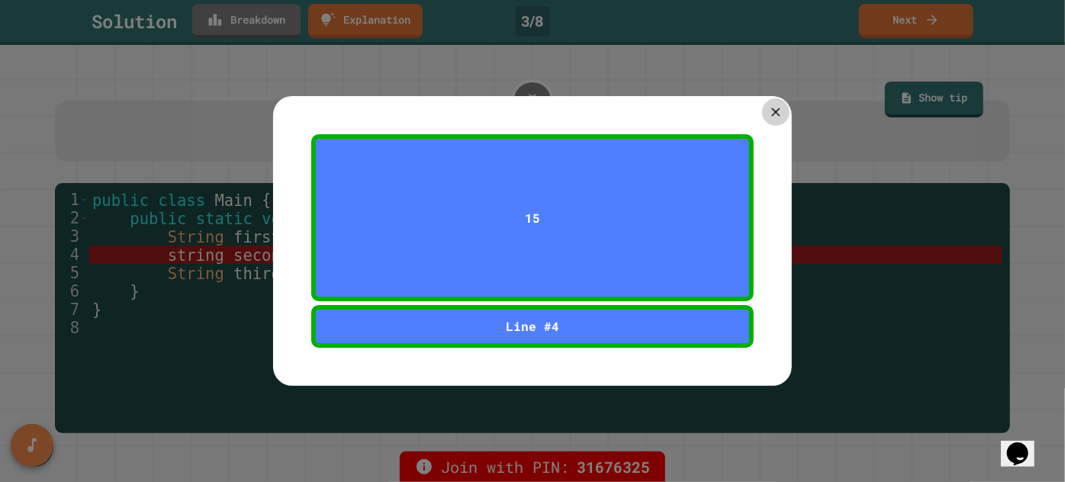
click at [771, 110] on icon at bounding box center [775, 112] width 8 height 8
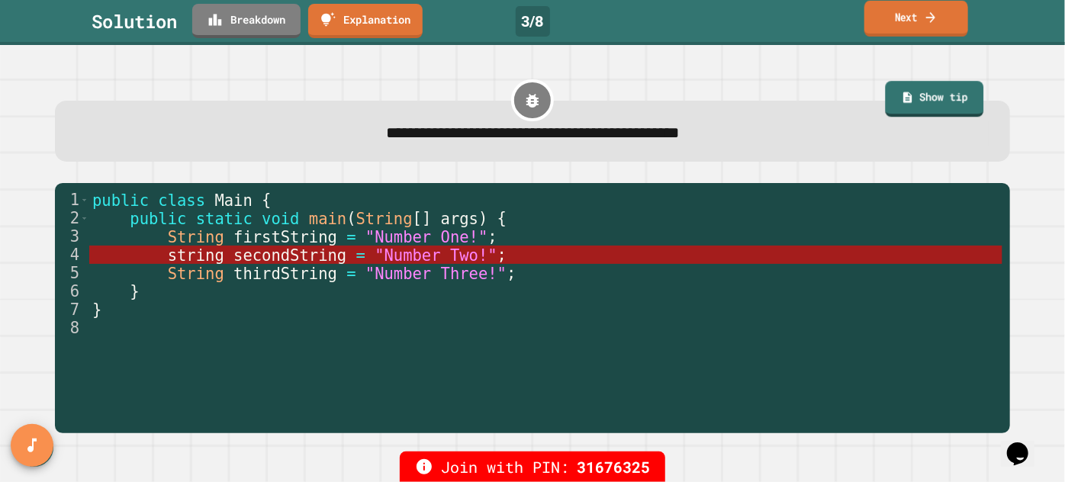
click at [923, 12] on link "Next" at bounding box center [916, 19] width 104 height 36
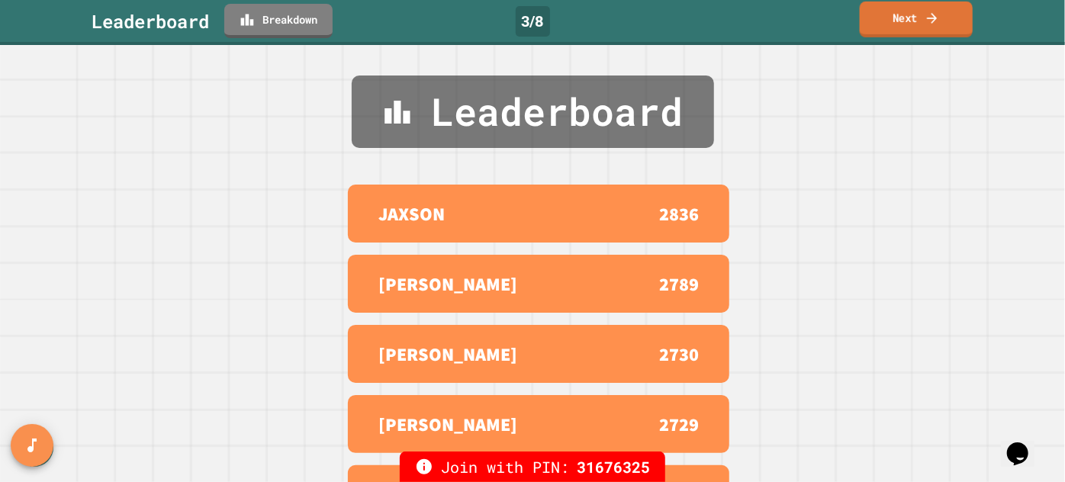
click at [906, 22] on link "Next" at bounding box center [916, 20] width 113 height 36
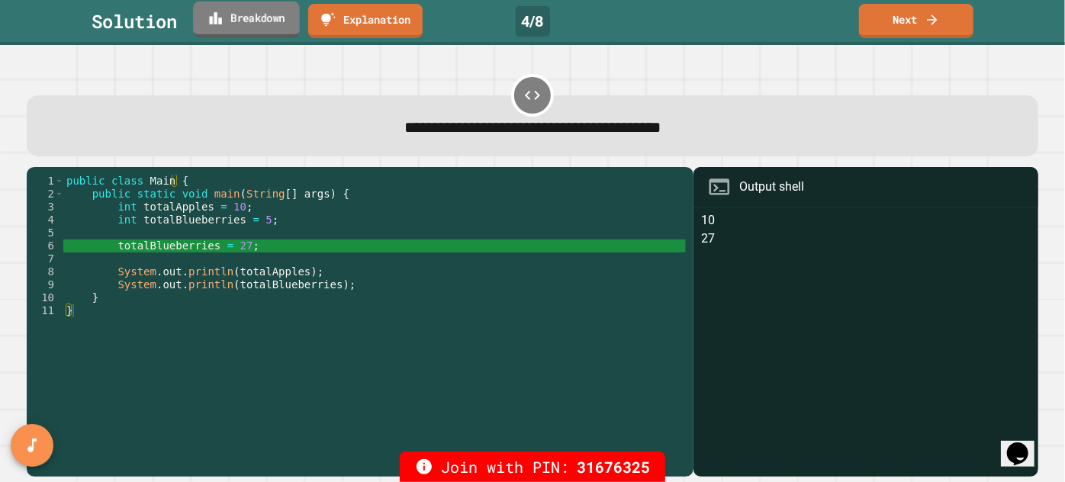
click at [256, 12] on link "Breakdown" at bounding box center [246, 20] width 107 height 36
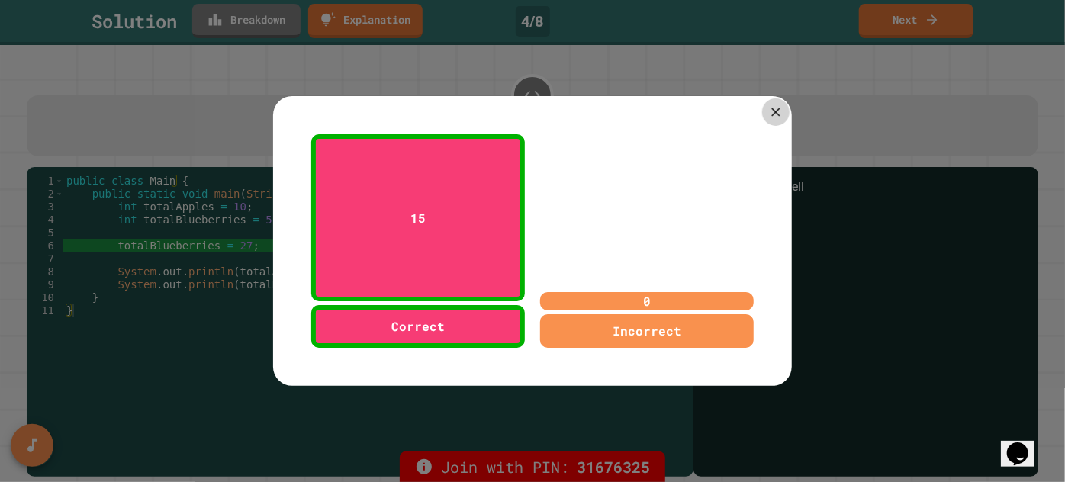
click at [768, 105] on icon at bounding box center [775, 112] width 14 height 14
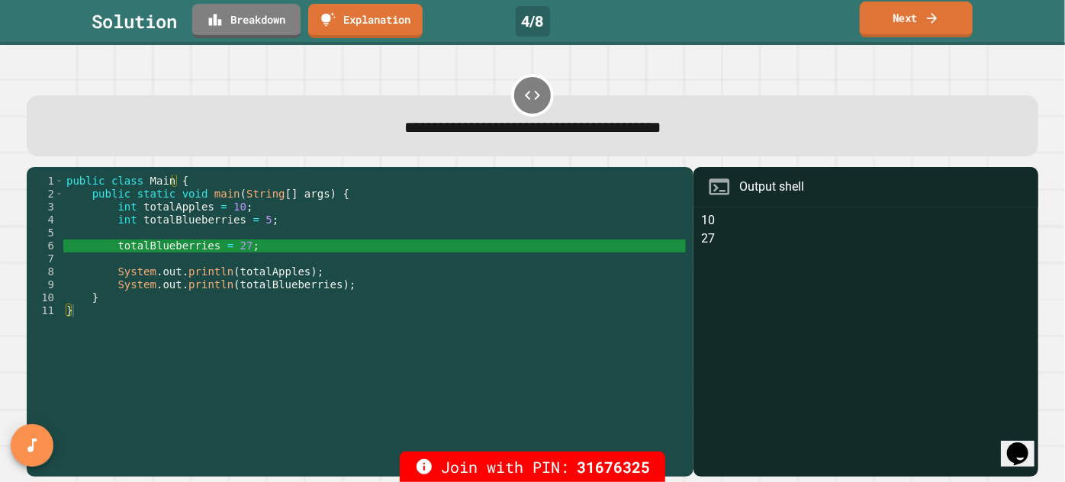
click at [906, 24] on link "Next" at bounding box center [916, 20] width 113 height 36
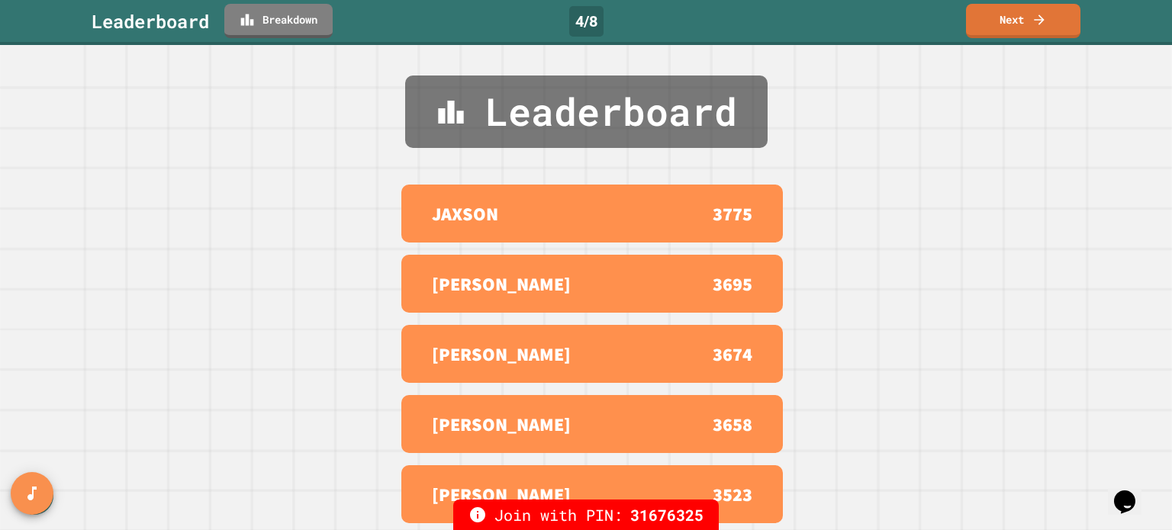
scroll to position [11, 0]
click at [1004, 18] on link "Next" at bounding box center [1023, 20] width 113 height 36
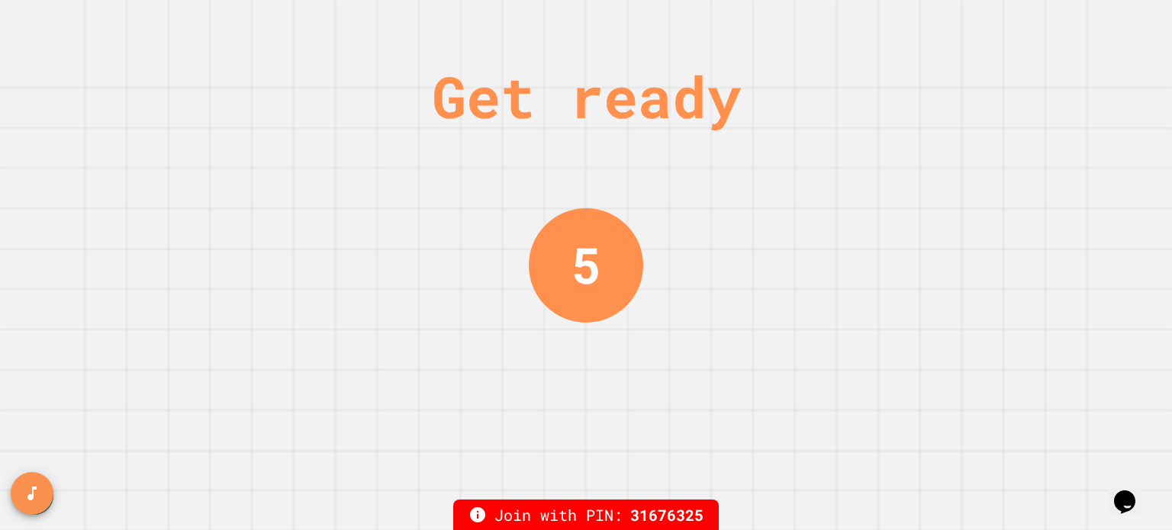
scroll to position [0, 0]
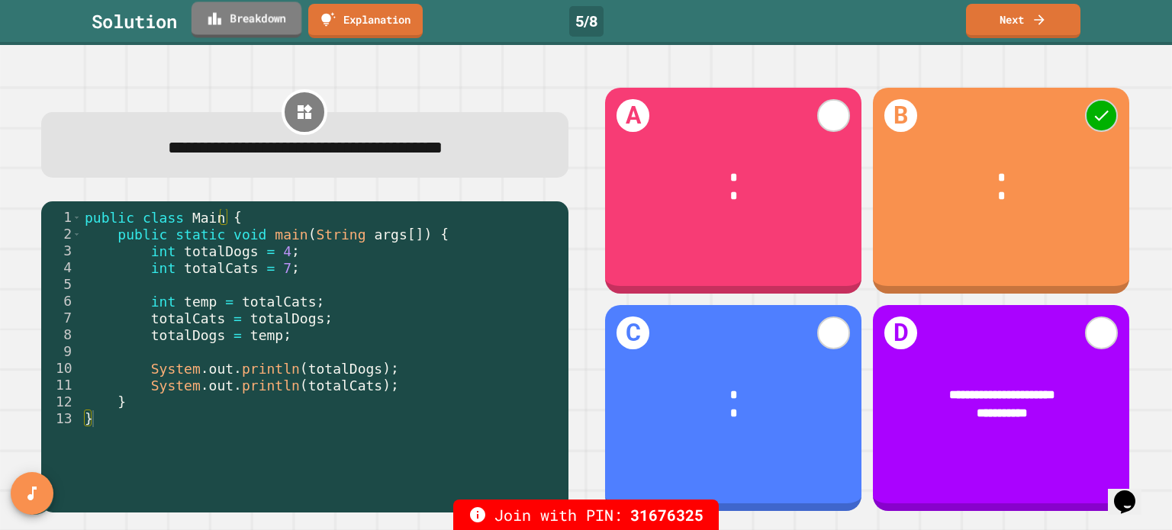
click at [273, 18] on link "Breakdown" at bounding box center [247, 20] width 110 height 36
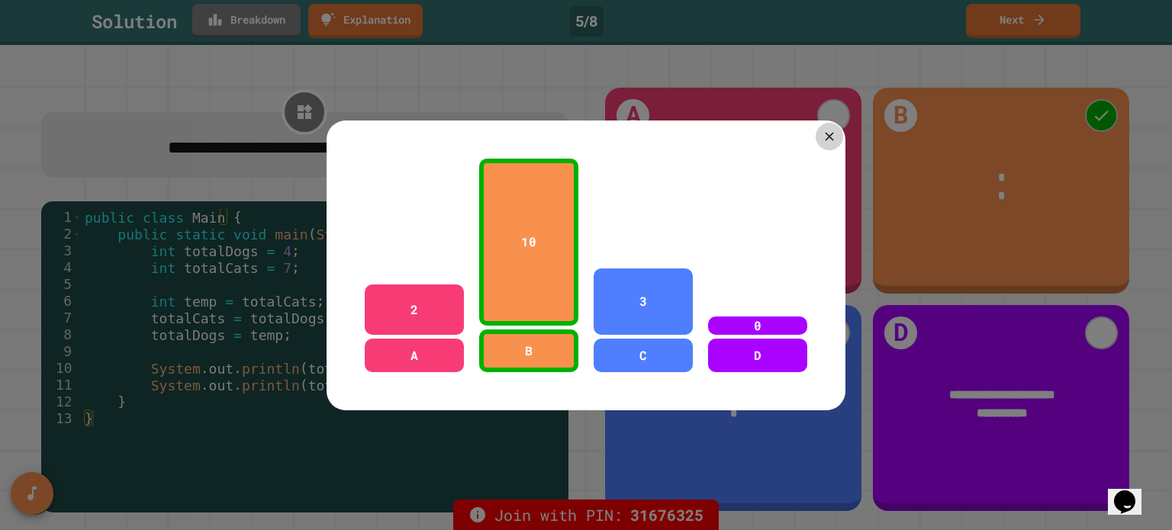
click at [822, 137] on icon at bounding box center [829, 136] width 14 height 14
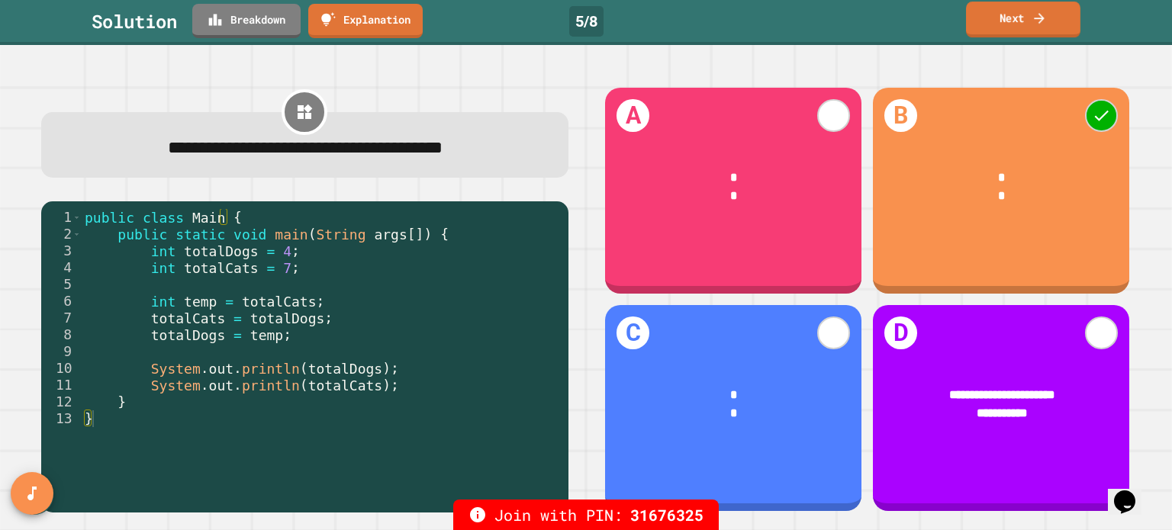
click at [1042, 21] on icon at bounding box center [1039, 18] width 15 height 16
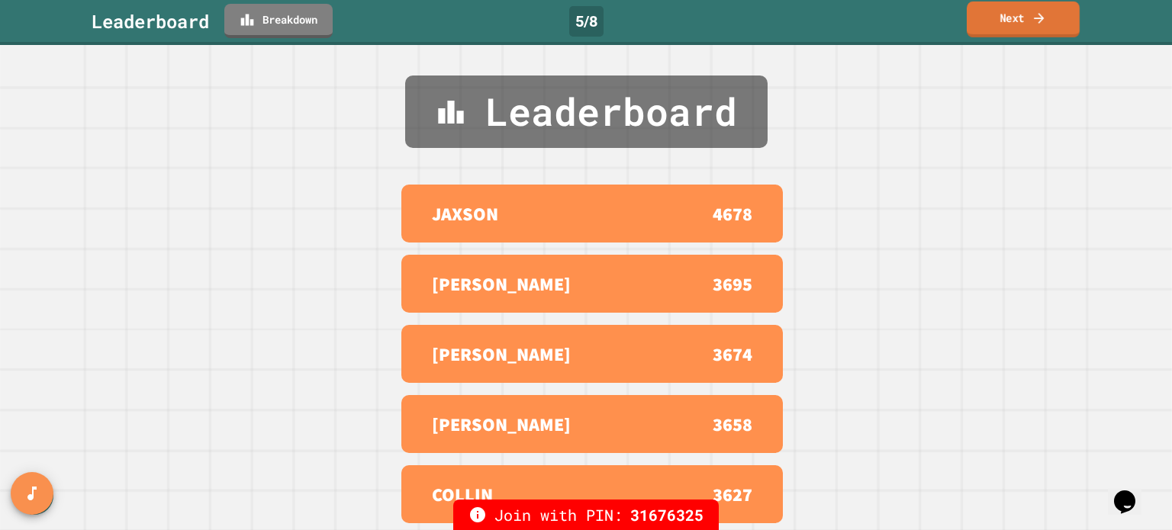
click at [1000, 20] on link "Next" at bounding box center [1023, 20] width 113 height 36
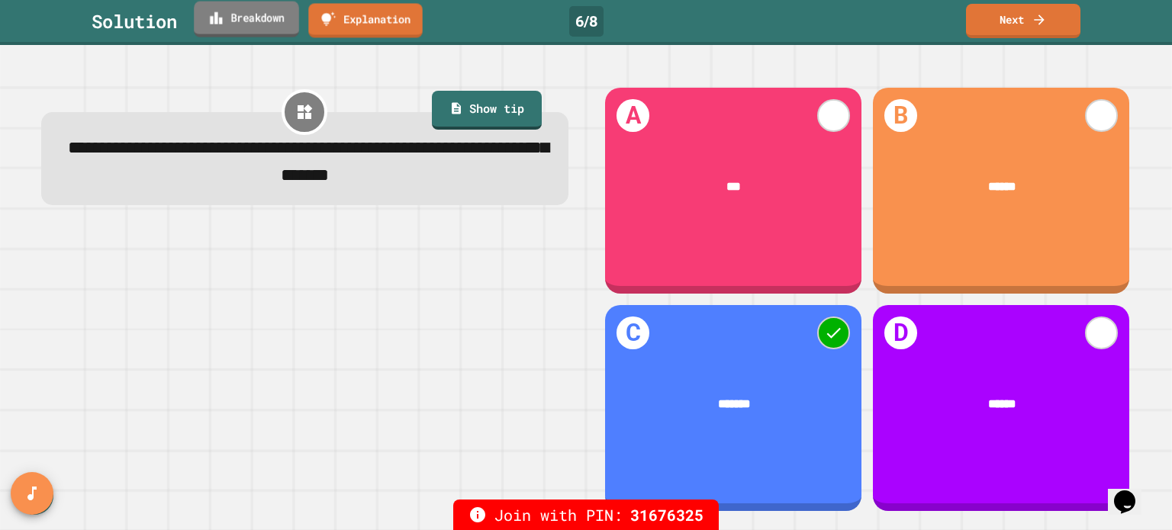
click at [259, 15] on link "Breakdown" at bounding box center [246, 20] width 105 height 36
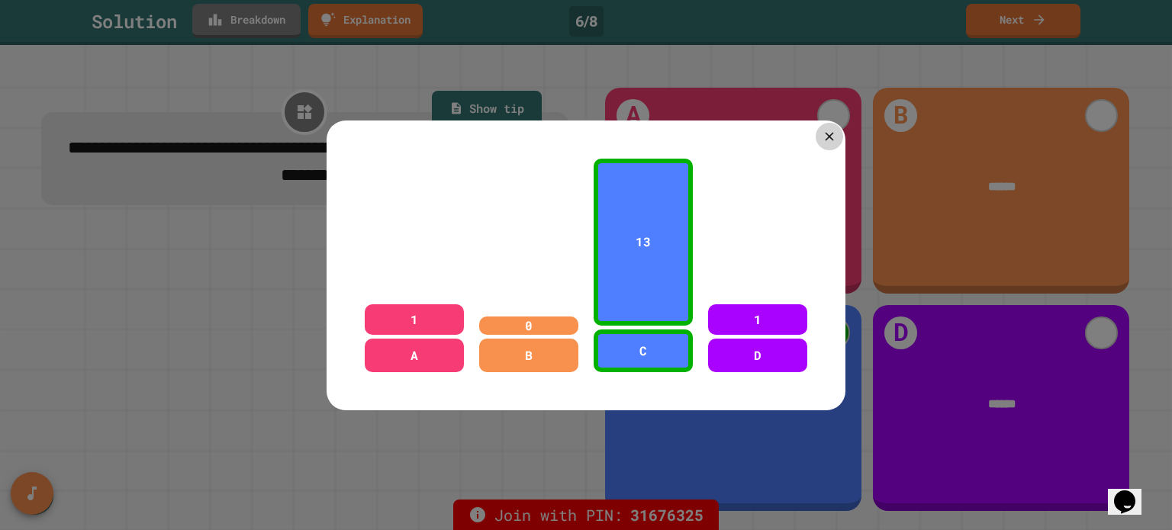
click at [822, 129] on icon at bounding box center [829, 136] width 14 height 14
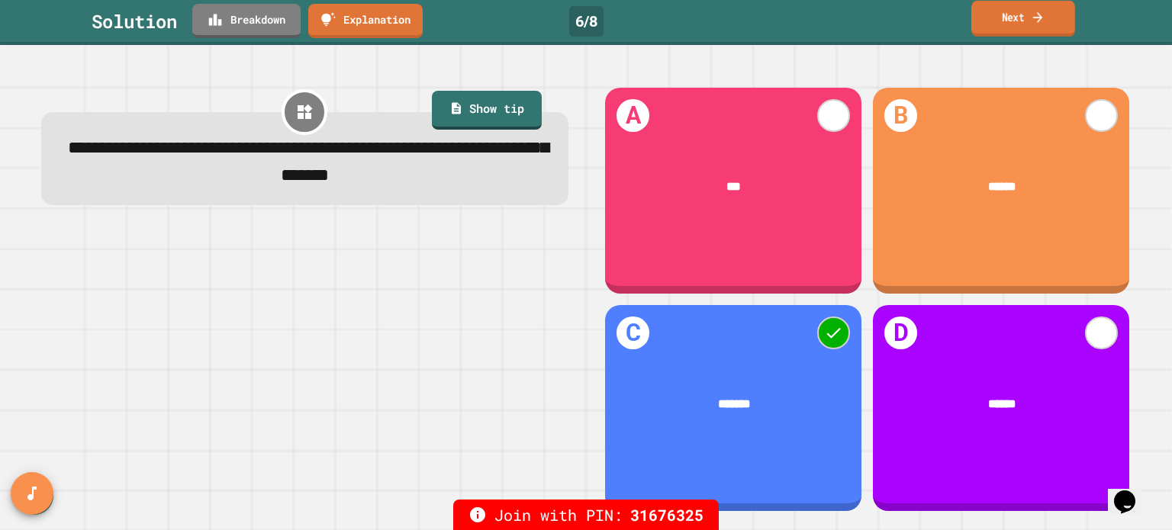
click at [995, 11] on link "Next" at bounding box center [1023, 19] width 104 height 36
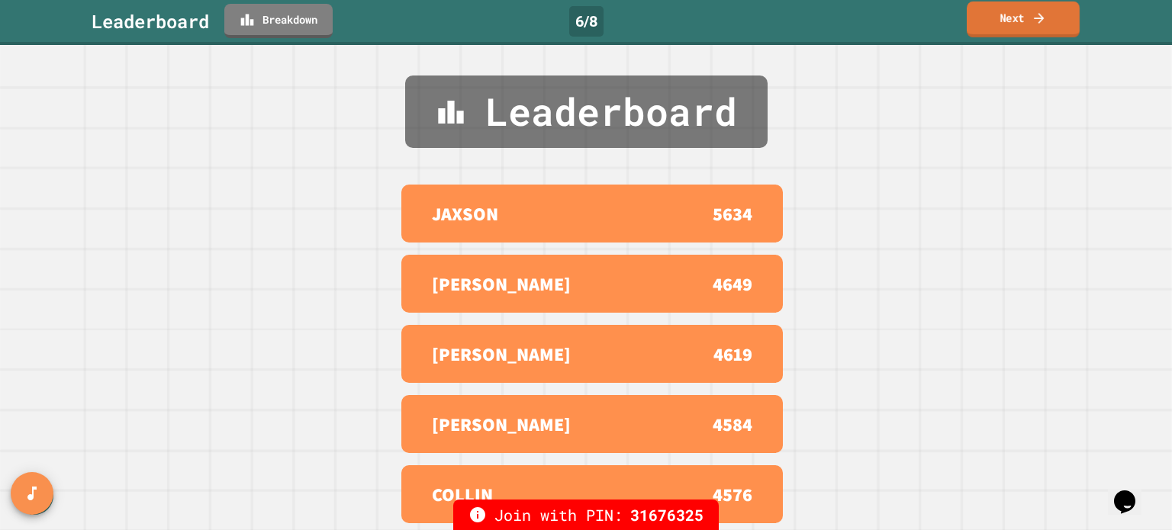
click at [1007, 17] on link "Next" at bounding box center [1023, 20] width 113 height 36
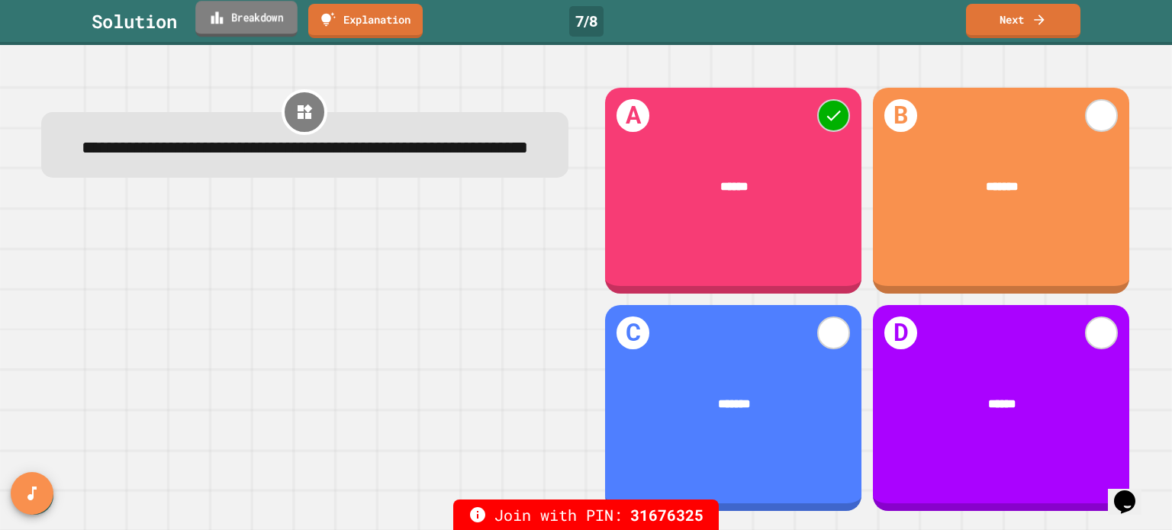
click at [239, 12] on link "Breakdown" at bounding box center [246, 19] width 102 height 36
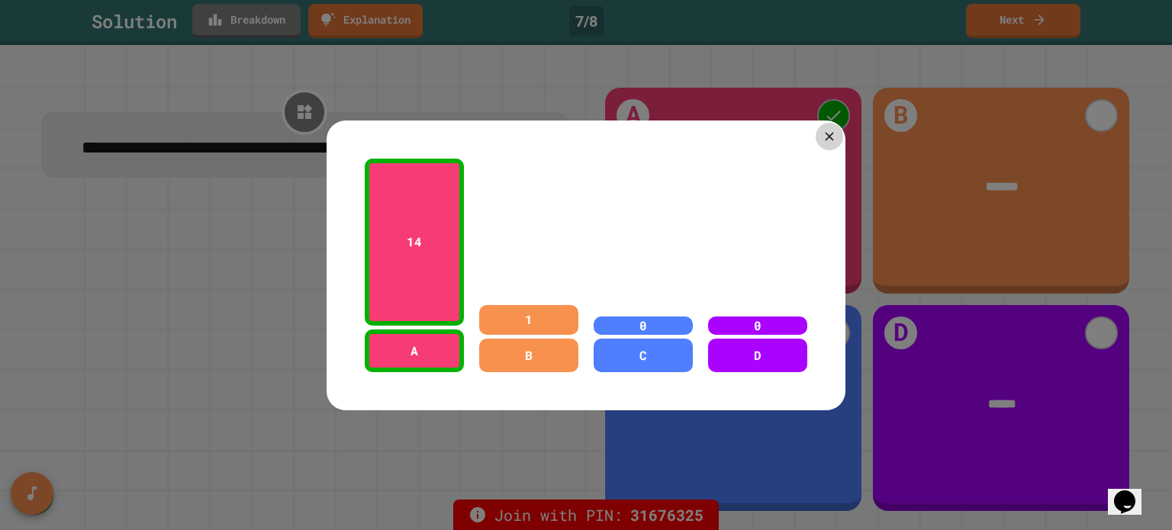
click at [825, 132] on icon at bounding box center [829, 136] width 8 height 8
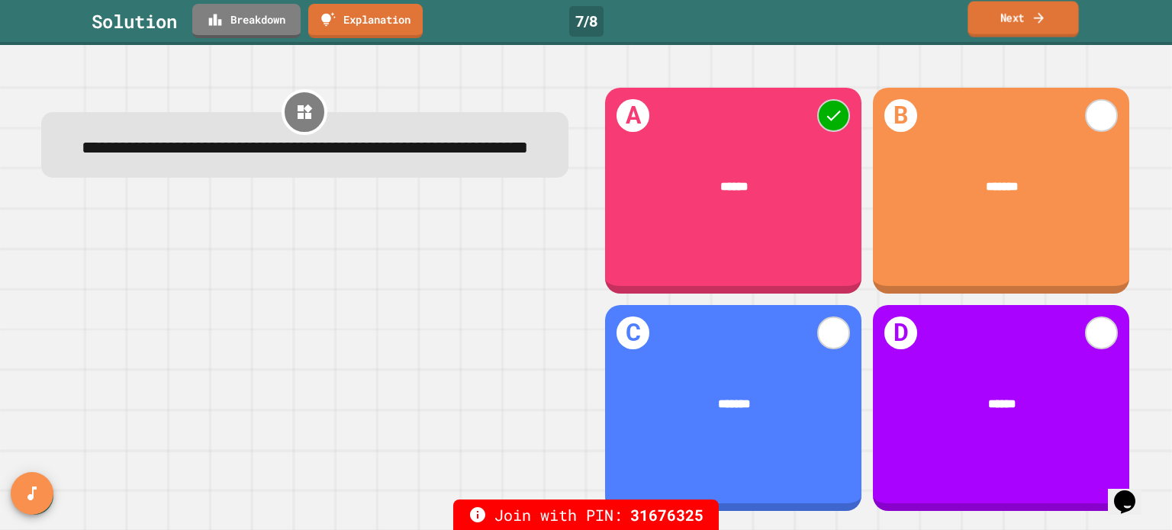
click at [1016, 11] on link "Next" at bounding box center [1022, 20] width 111 height 36
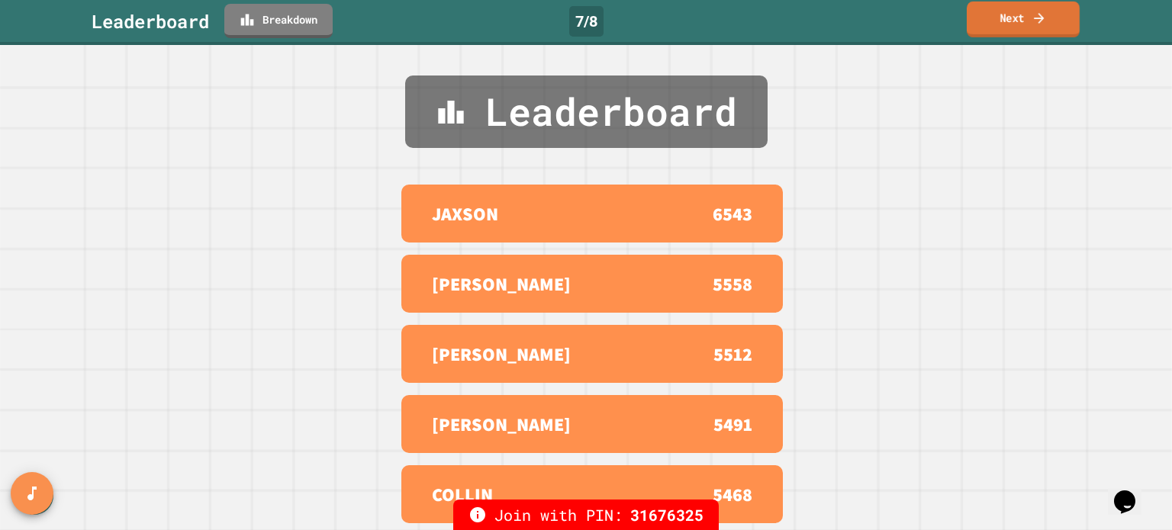
click at [994, 22] on link "Next" at bounding box center [1023, 20] width 113 height 36
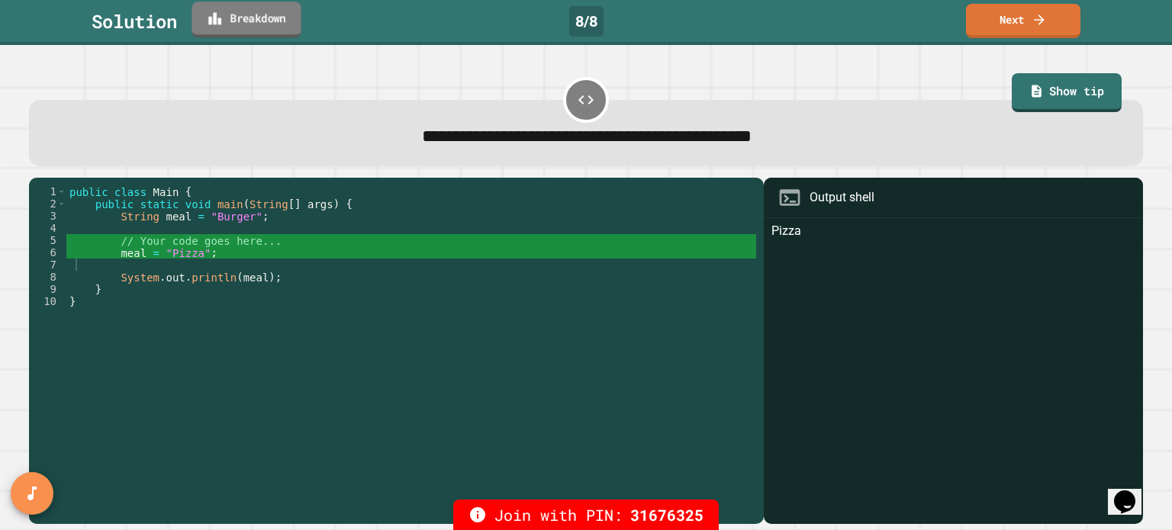
click at [211, 10] on icon at bounding box center [215, 18] width 15 height 16
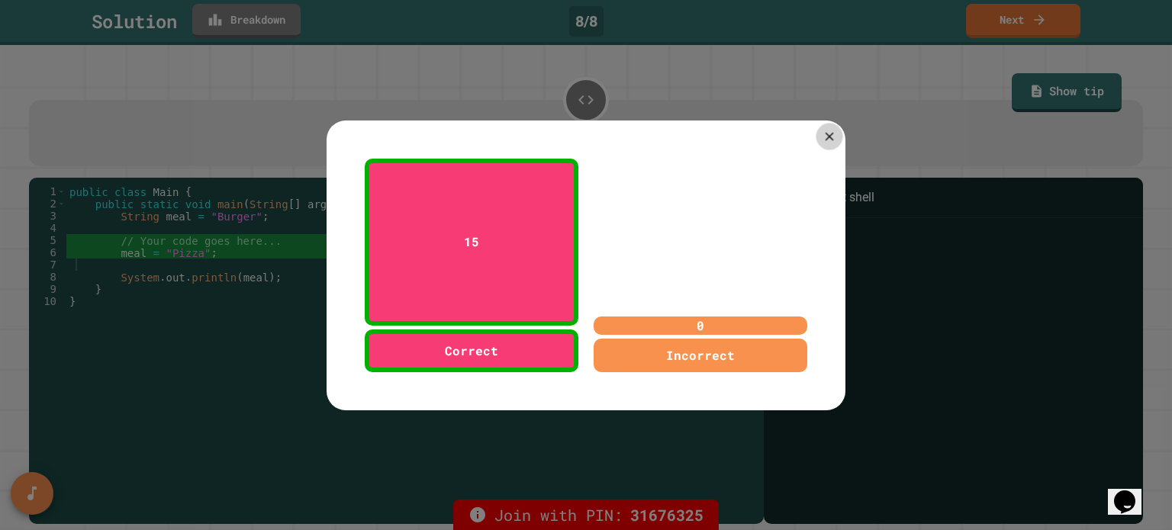
click at [831, 133] on div at bounding box center [829, 136] width 27 height 27
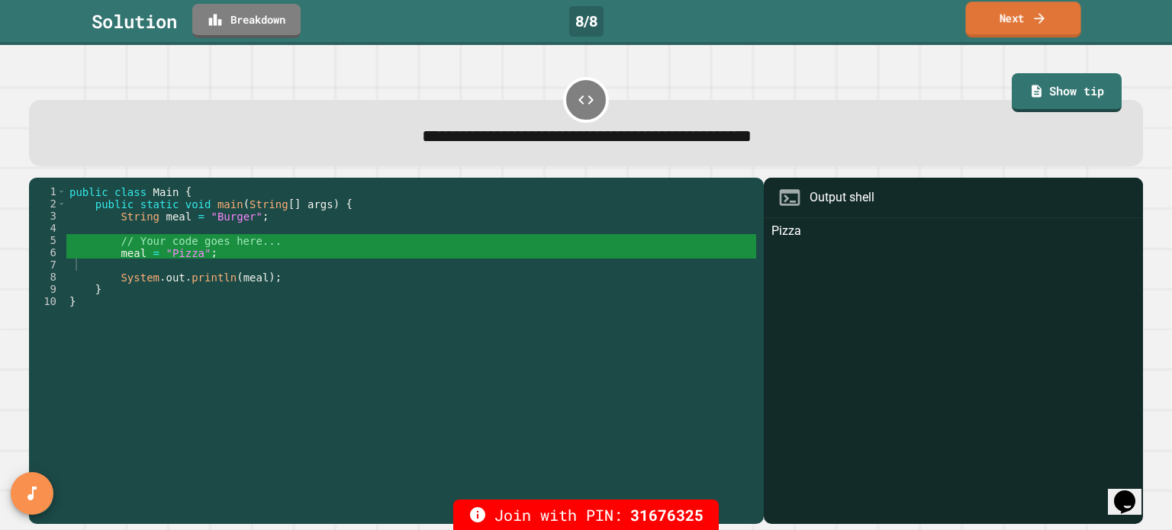
click at [993, 21] on link "Next" at bounding box center [1022, 20] width 115 height 36
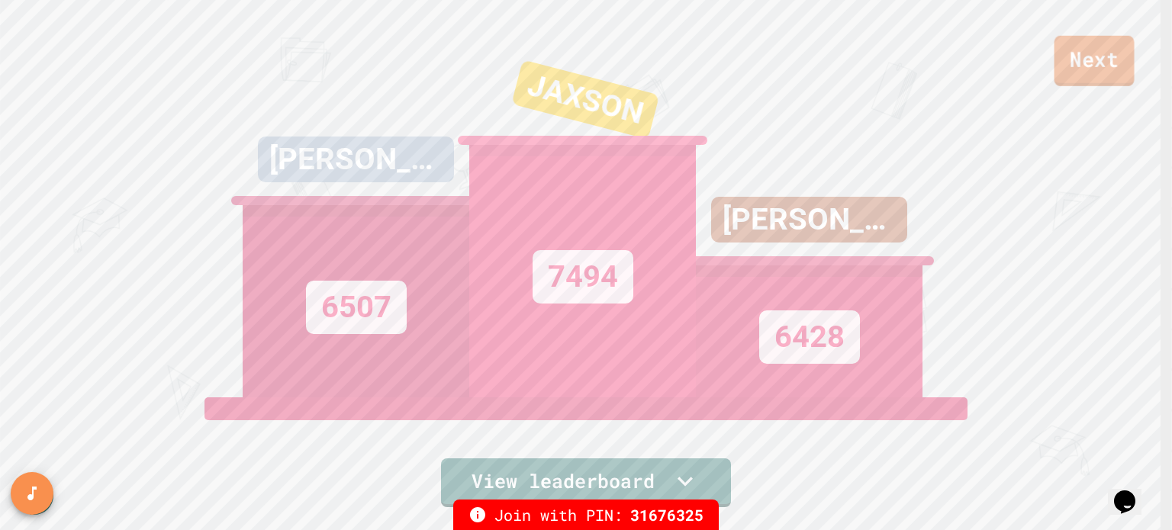
click at [1099, 70] on link "Next" at bounding box center [1094, 61] width 80 height 50
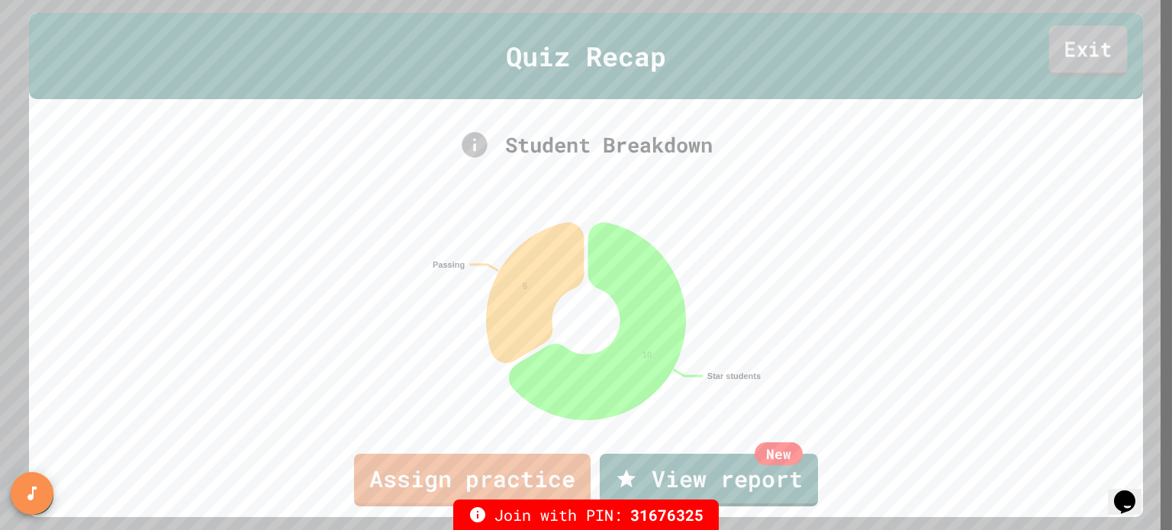
click at [1080, 46] on link "Exit" at bounding box center [1087, 51] width 79 height 50
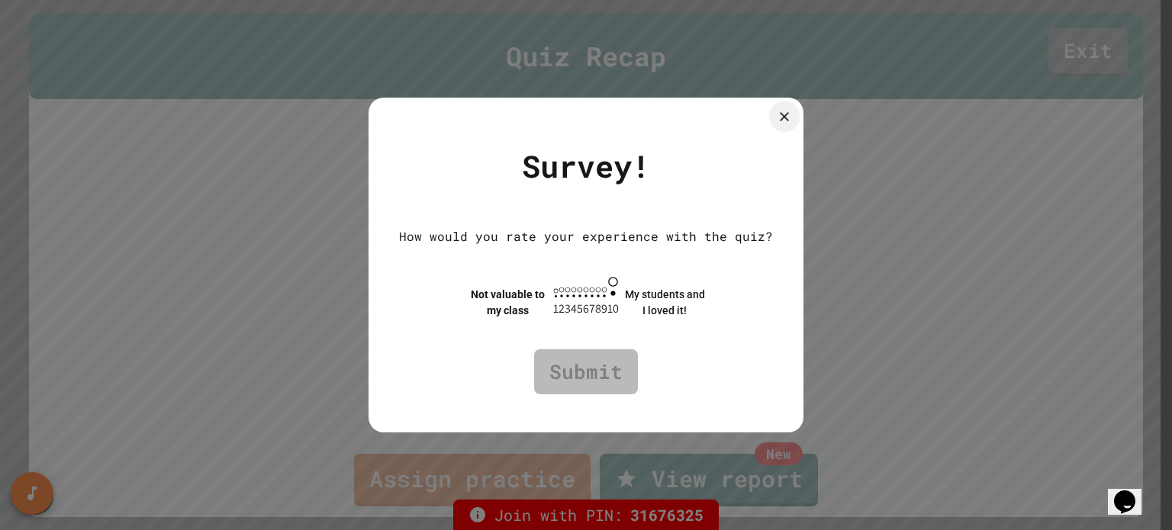
click at [792, 112] on icon at bounding box center [784, 116] width 15 height 15
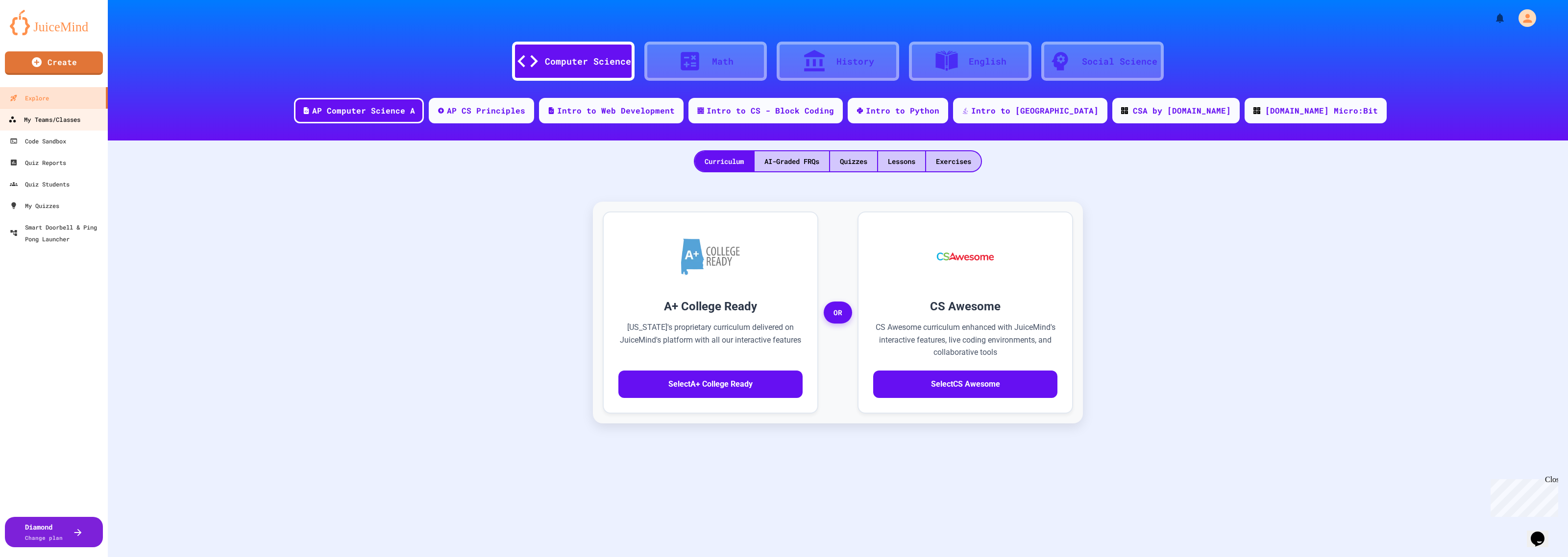
click at [57, 123] on div "My Teams/Classes" at bounding box center [44, 119] width 72 height 12
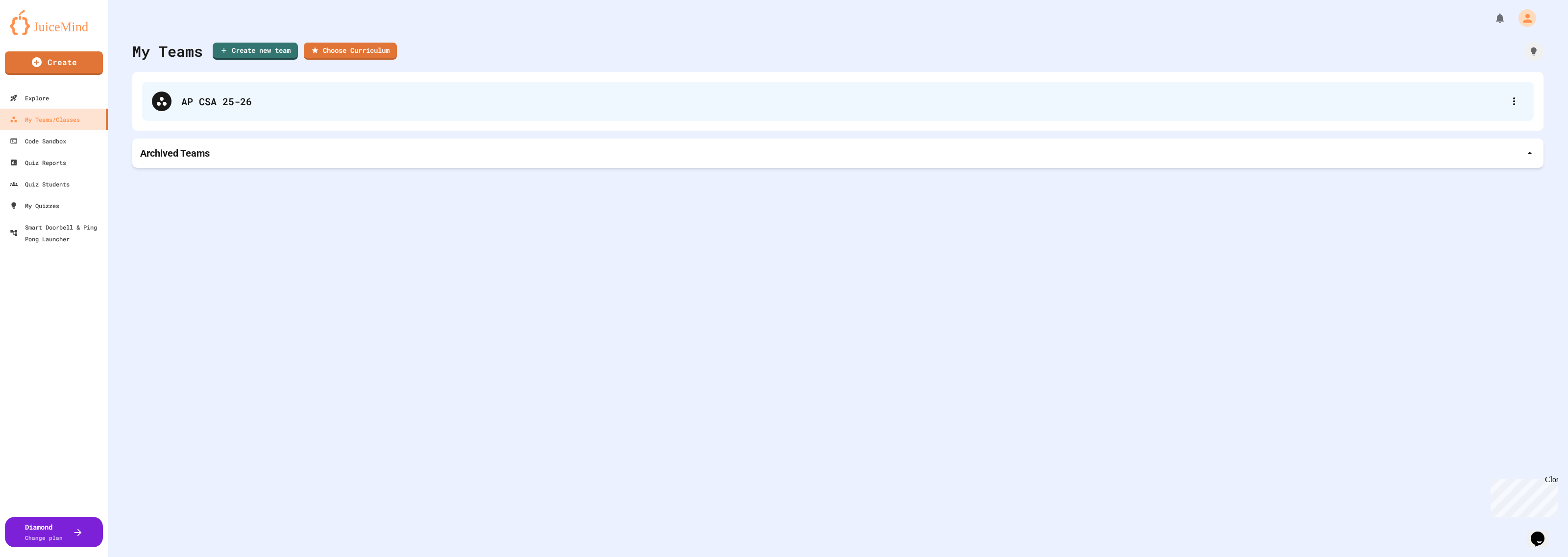
click at [238, 104] on div "AP CSA 25-26" at bounding box center [842, 101] width 1323 height 15
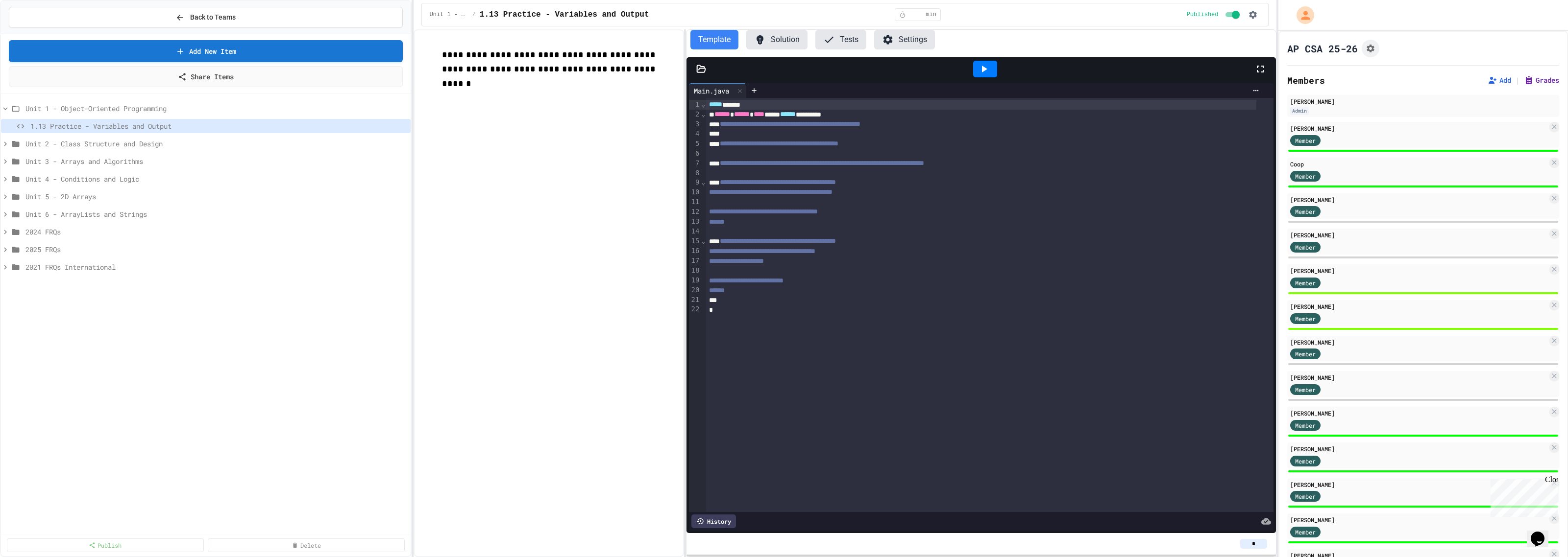
click at [1524, 78] on button "Grades" at bounding box center [1541, 80] width 35 height 10
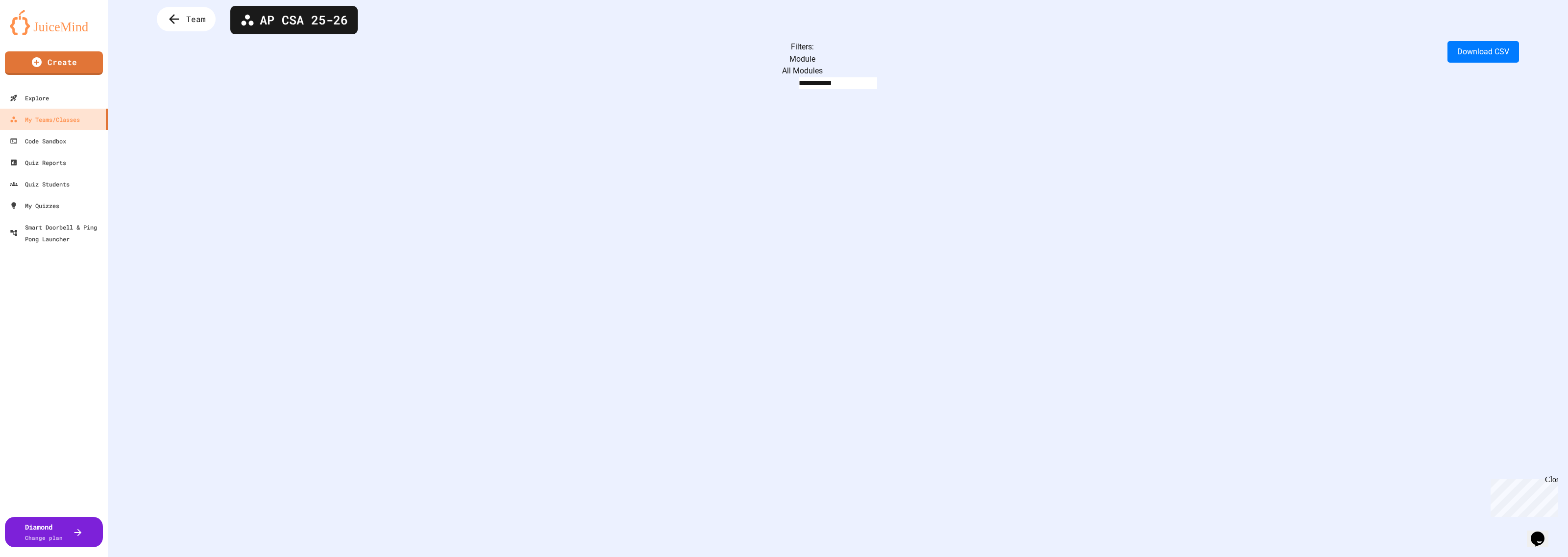
scroll to position [61, 0]
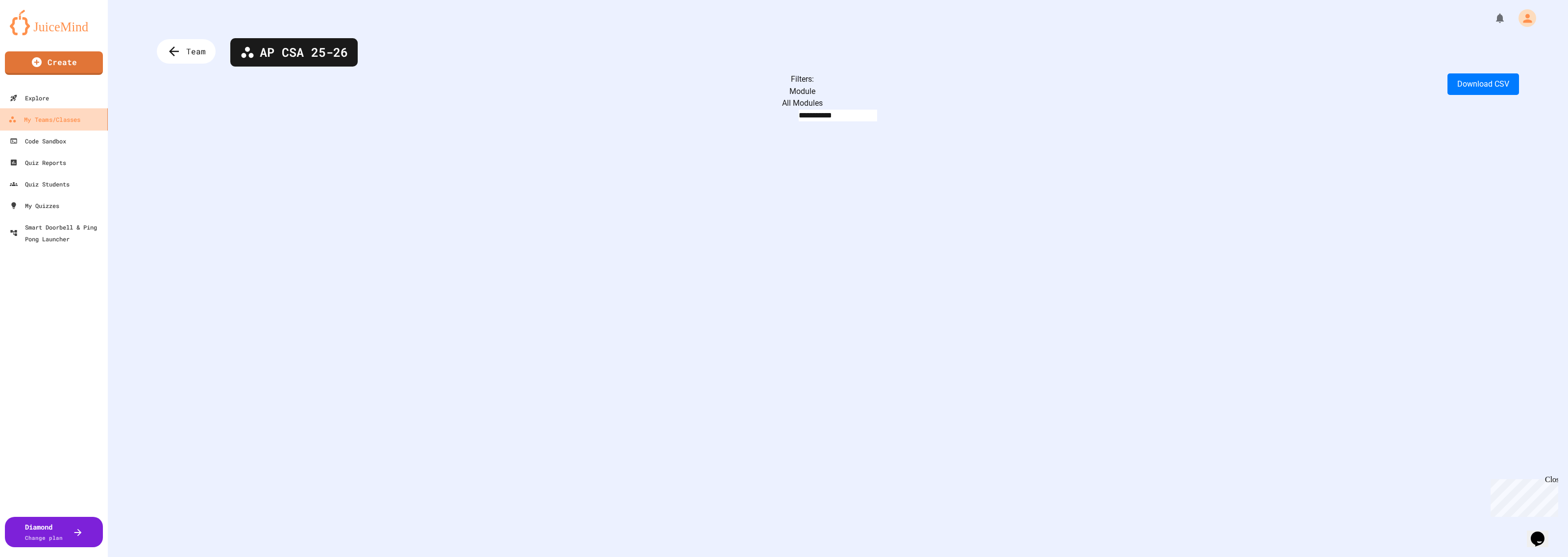
click at [39, 117] on div "My Teams/Classes" at bounding box center [44, 119] width 72 height 12
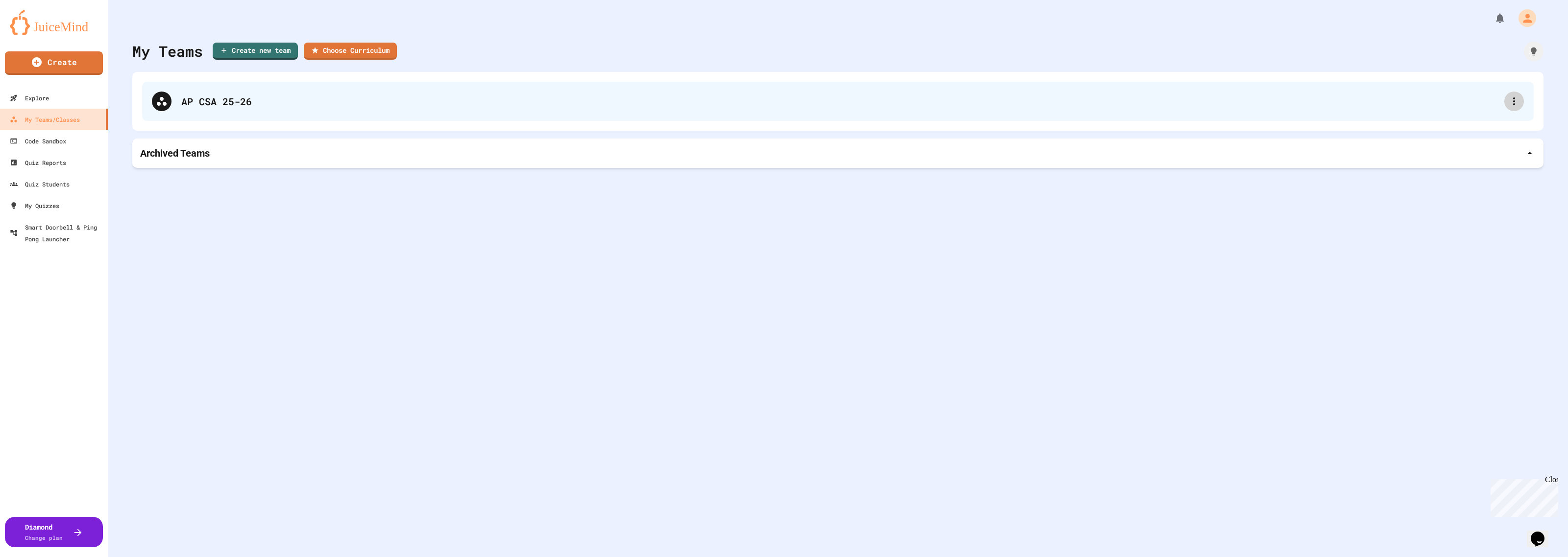
click at [1508, 102] on icon at bounding box center [1513, 101] width 12 height 12
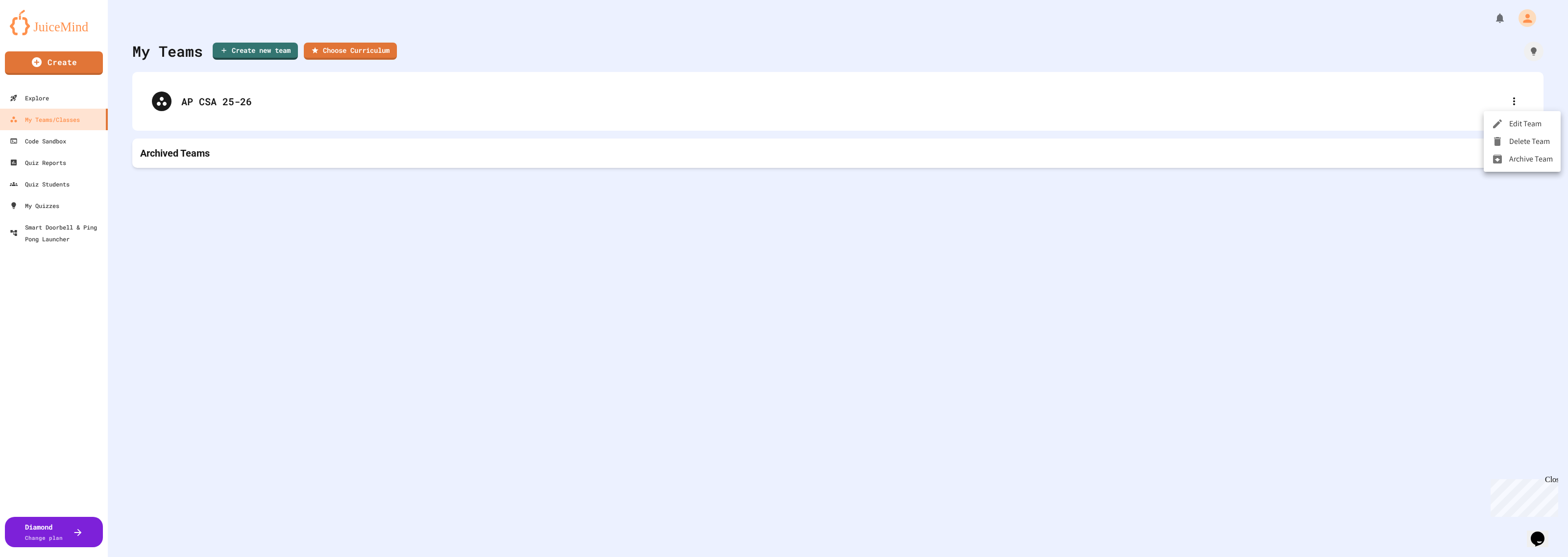
click at [1513, 126] on li "Edit Team" at bounding box center [1522, 123] width 77 height 17
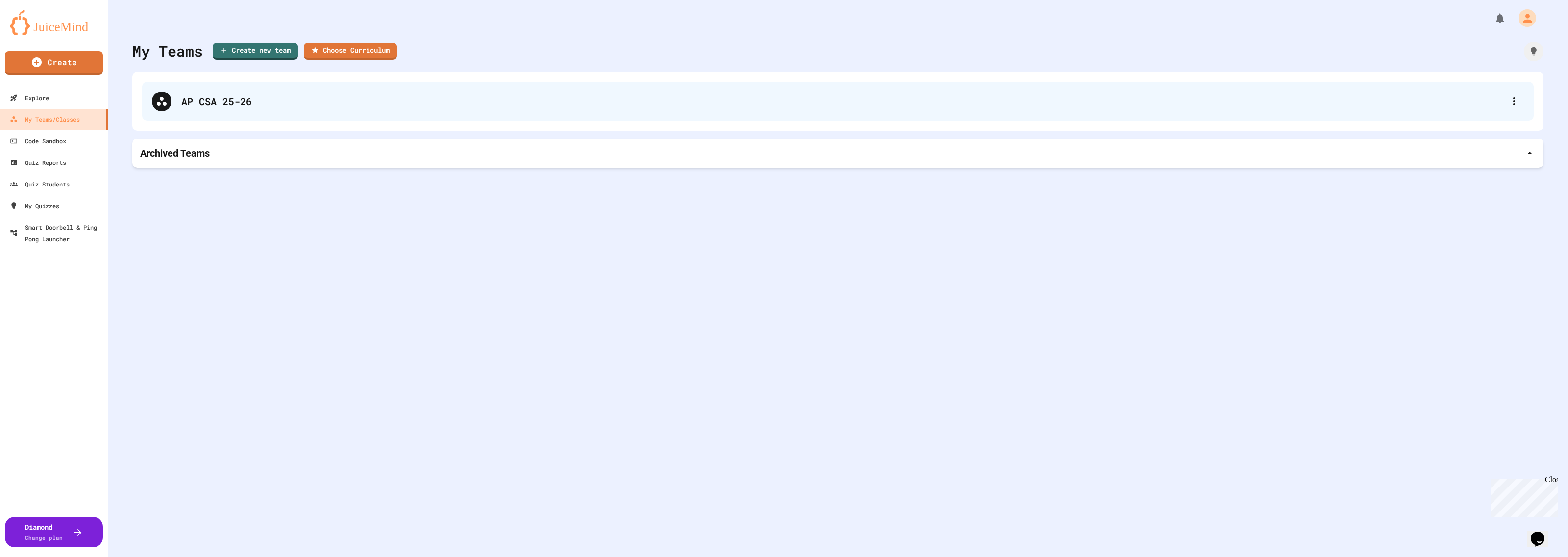
click at [214, 93] on div "AP CSA 25-26" at bounding box center [837, 101] width 1391 height 39
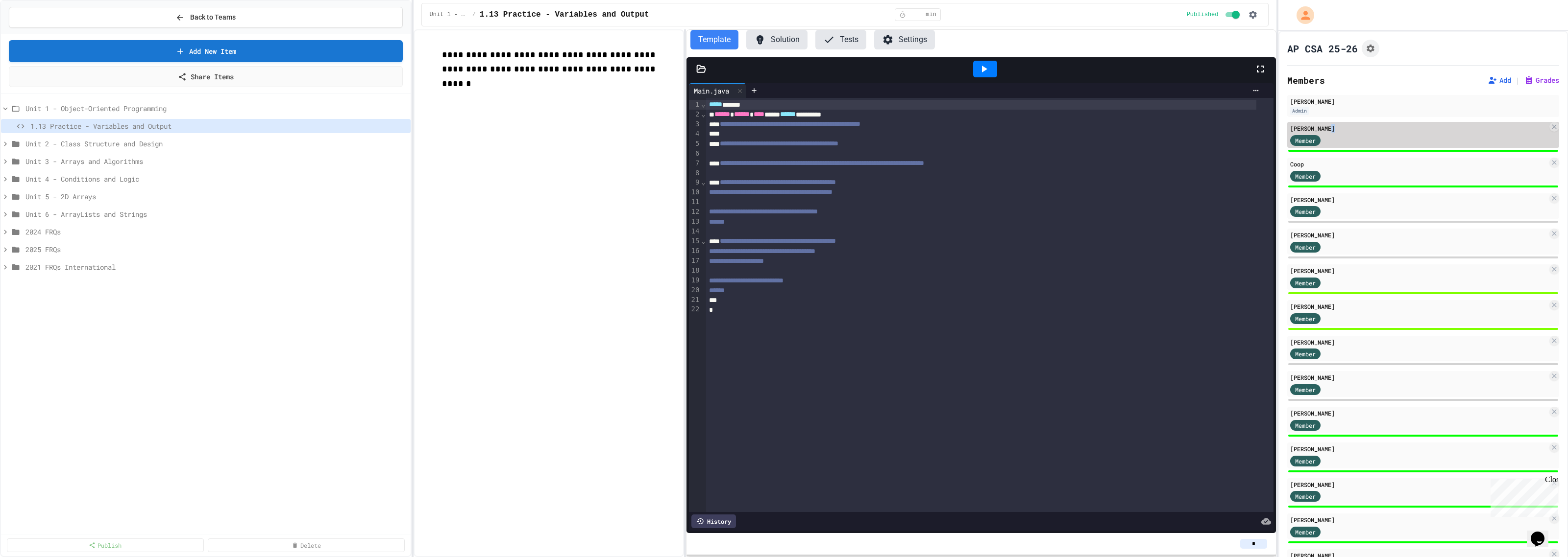
click at [1332, 132] on div "Nabeel Barakat Member" at bounding box center [1422, 135] width 272 height 26
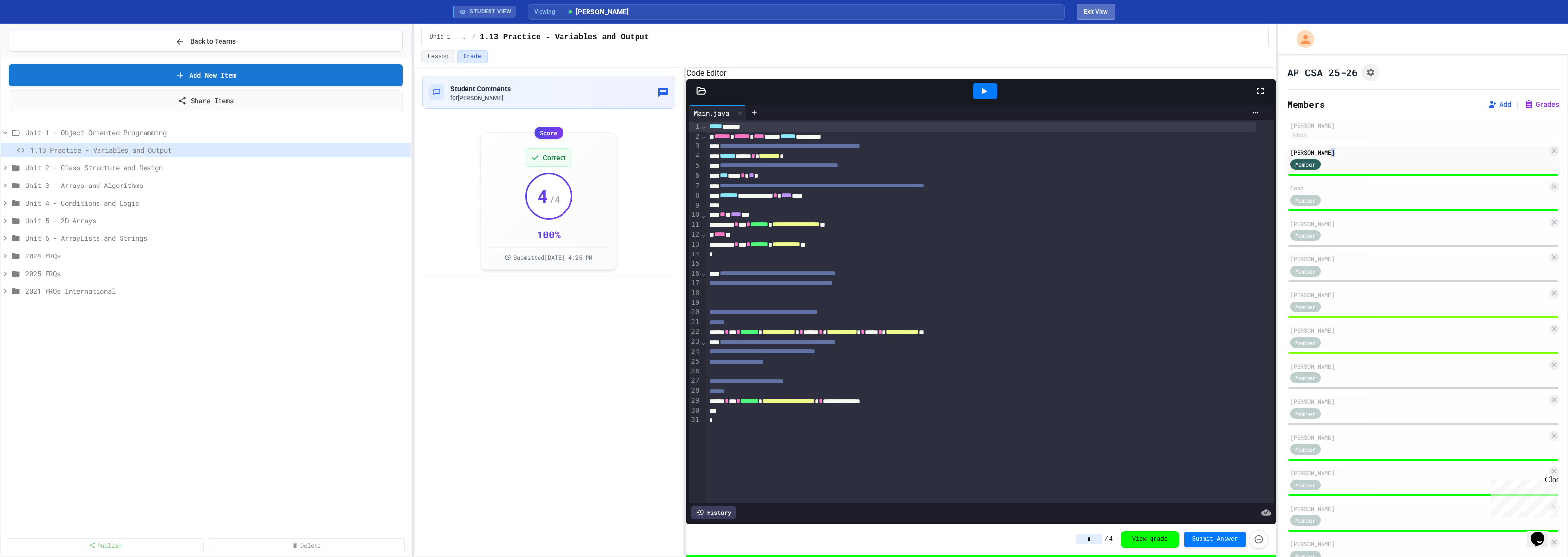
click at [1107, 10] on button "Exit View" at bounding box center [1095, 12] width 39 height 15
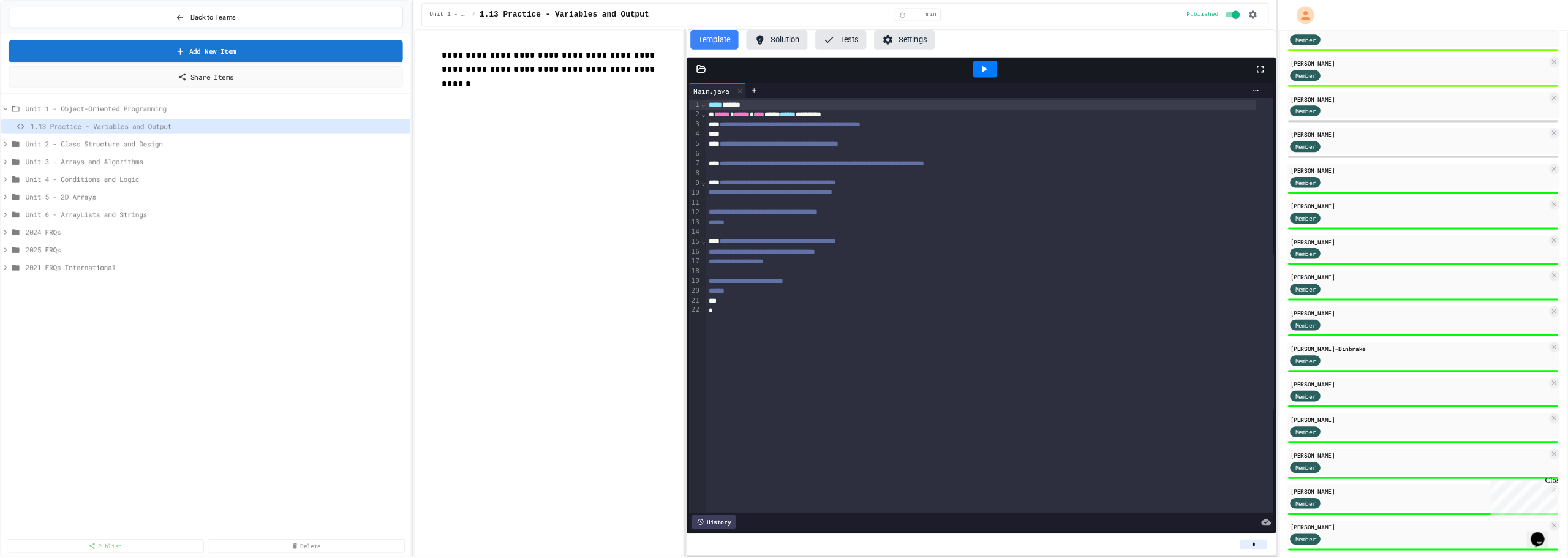
scroll to position [314, 0]
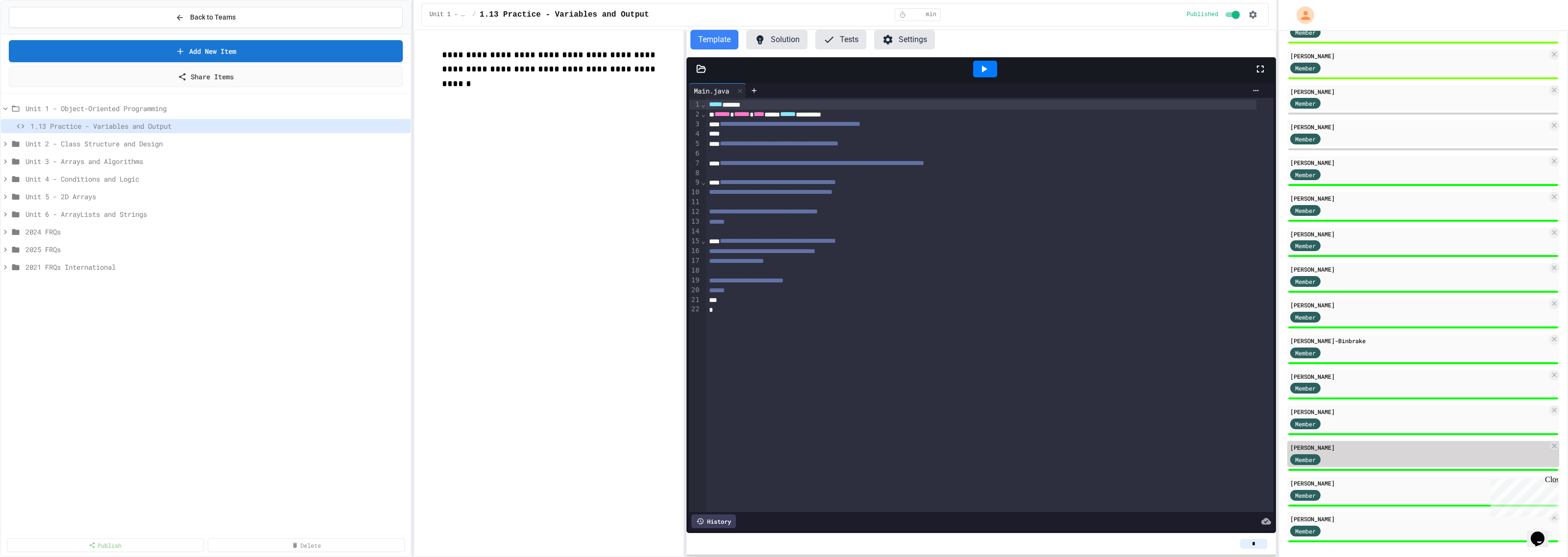
click at [1309, 443] on div "Timothy Scott" at bounding box center [1418, 448] width 257 height 9
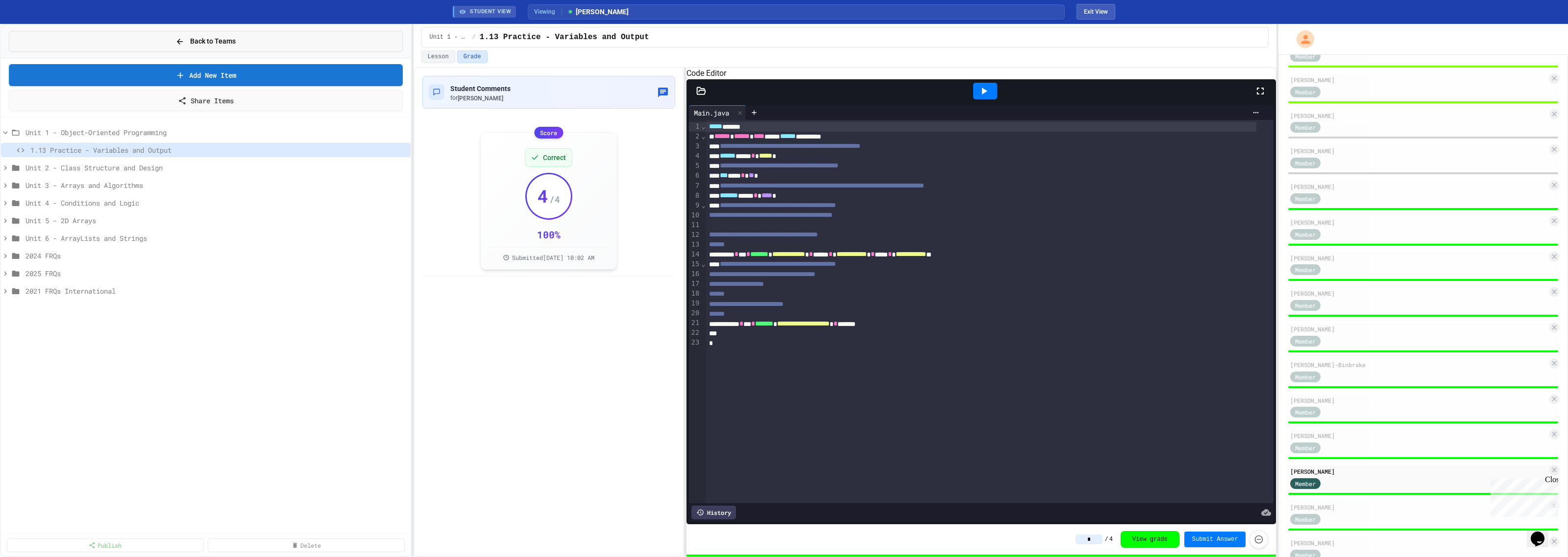
click at [216, 39] on span "Back to Teams" at bounding box center [213, 41] width 46 height 10
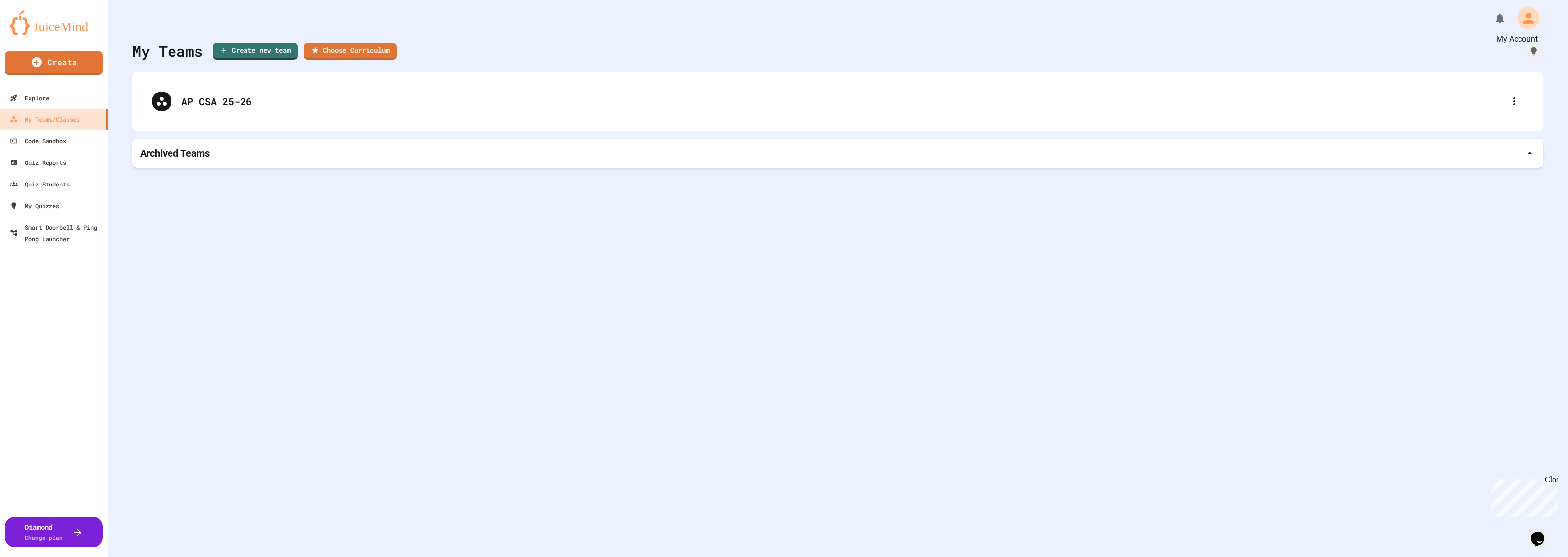
click at [1521, 17] on icon "My Account" at bounding box center [1528, 18] width 17 height 17
click at [1371, 321] on div at bounding box center [784, 278] width 1568 height 557
click at [1552, 478] on div "Close" at bounding box center [1551, 481] width 12 height 12
